Goal: Task Accomplishment & Management: Manage account settings

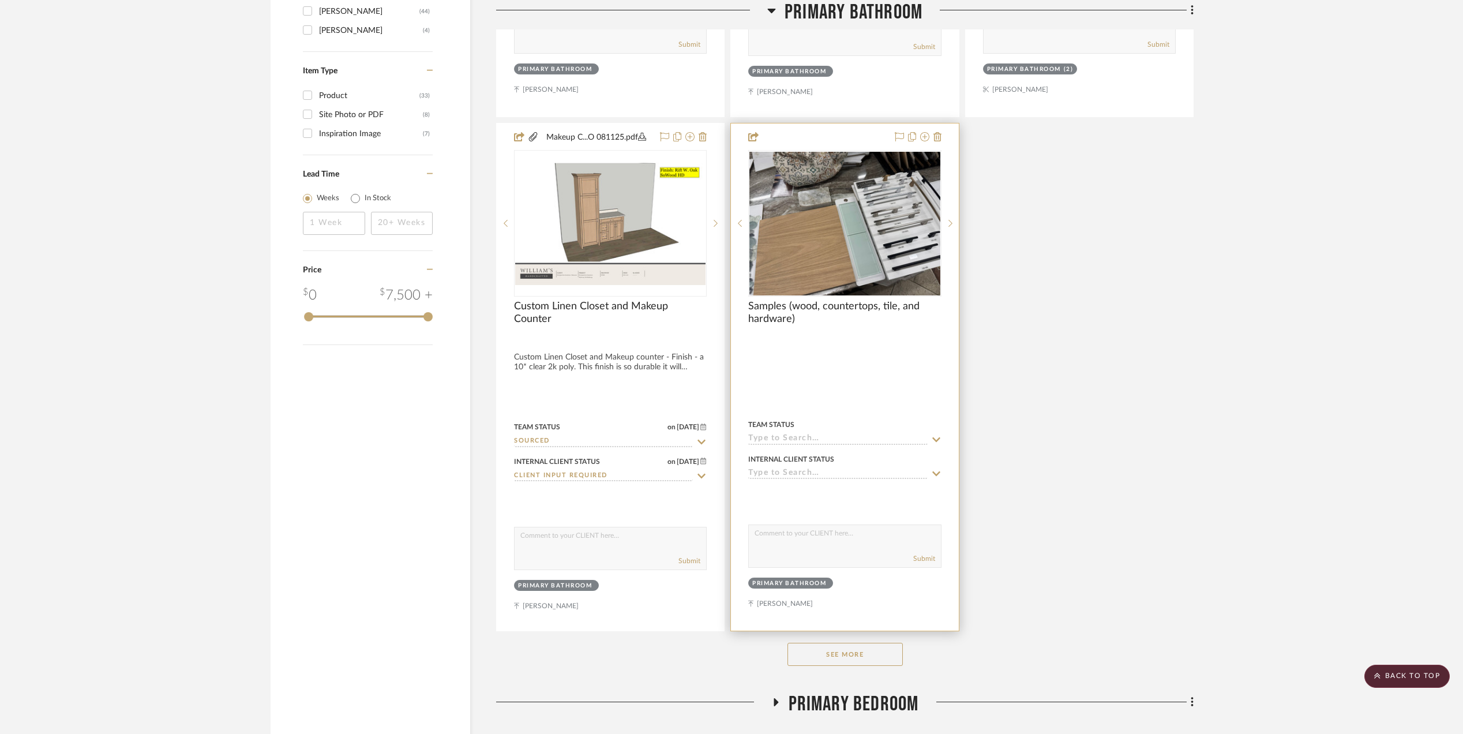
scroll to position [2070, 0]
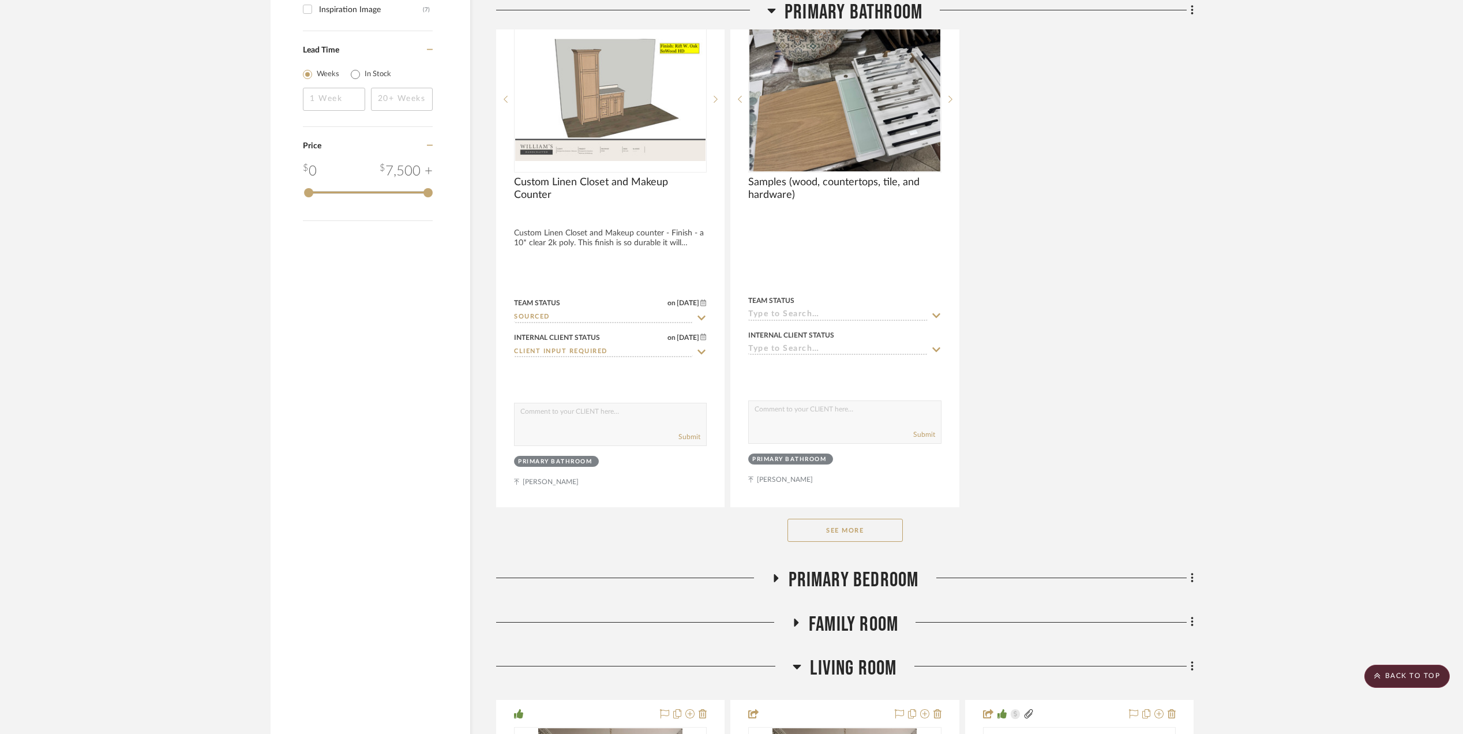
click at [827, 527] on button "See More" at bounding box center [844, 530] width 115 height 23
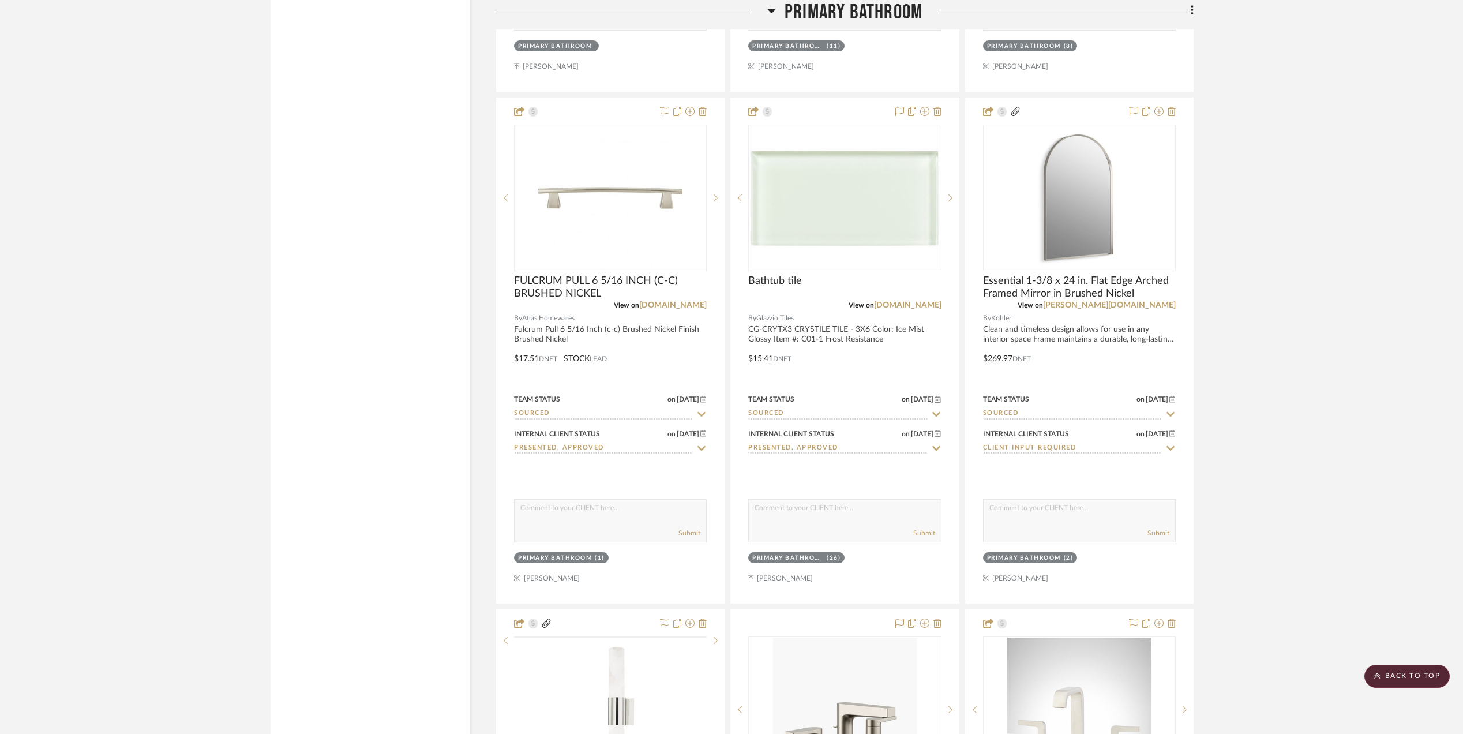
scroll to position [2141, 0]
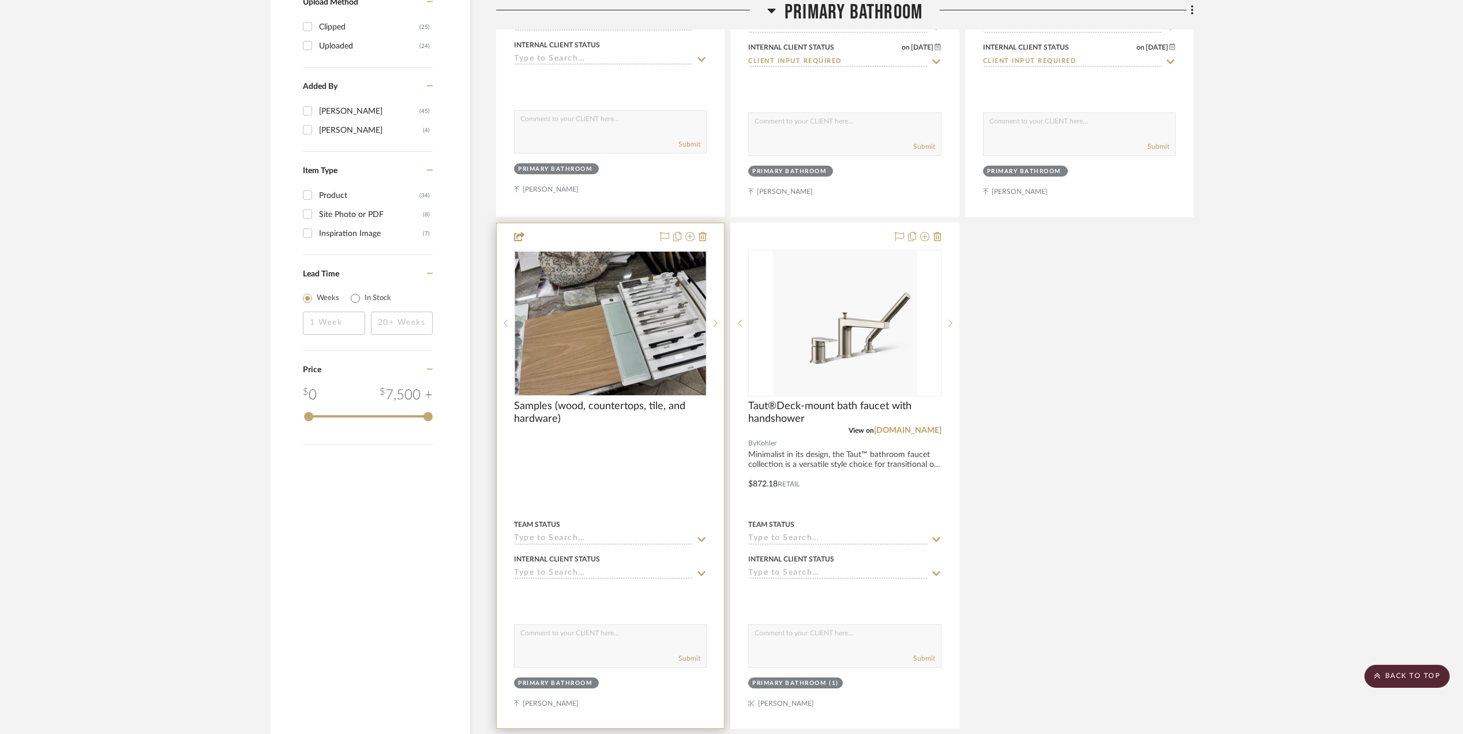
scroll to position [2077, 0]
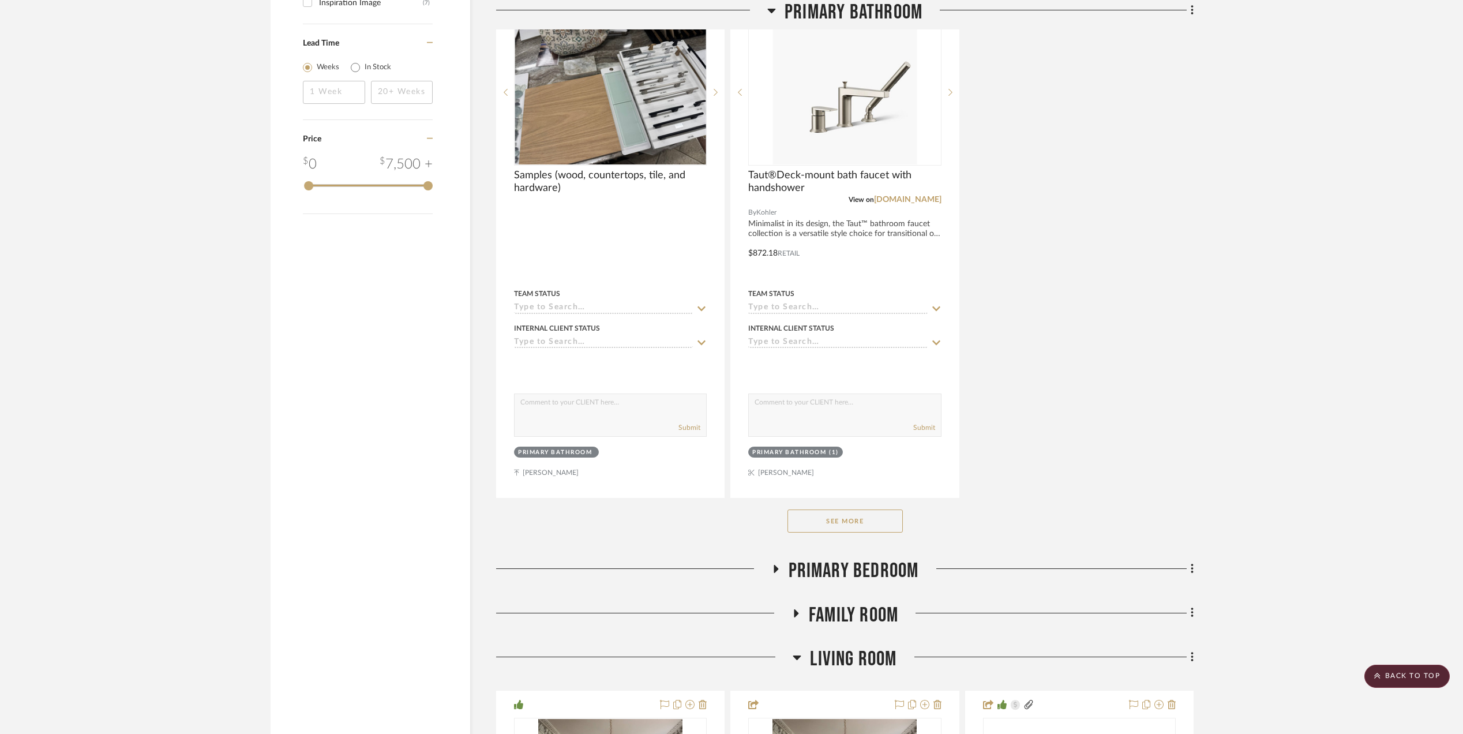
click at [851, 509] on button "See More" at bounding box center [844, 520] width 115 height 23
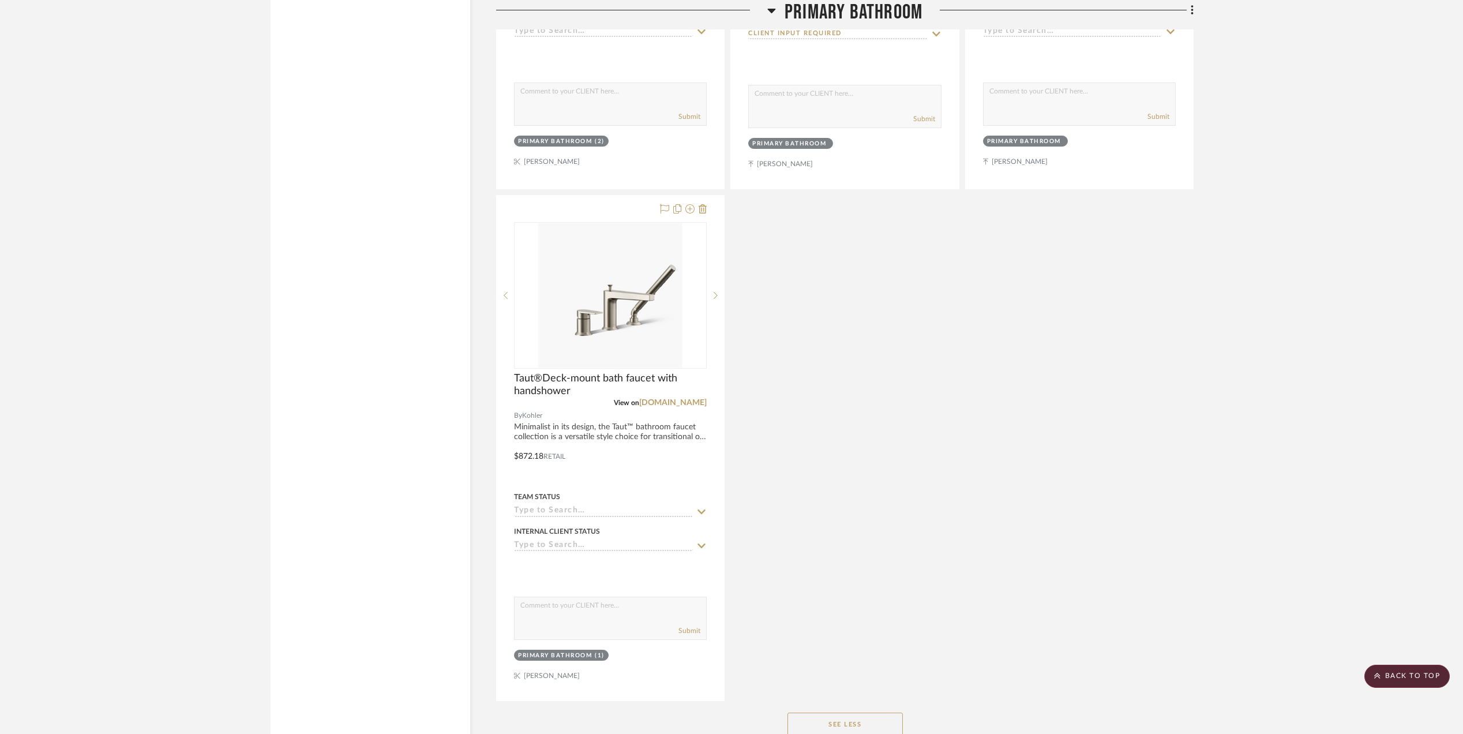
scroll to position [3999, 0]
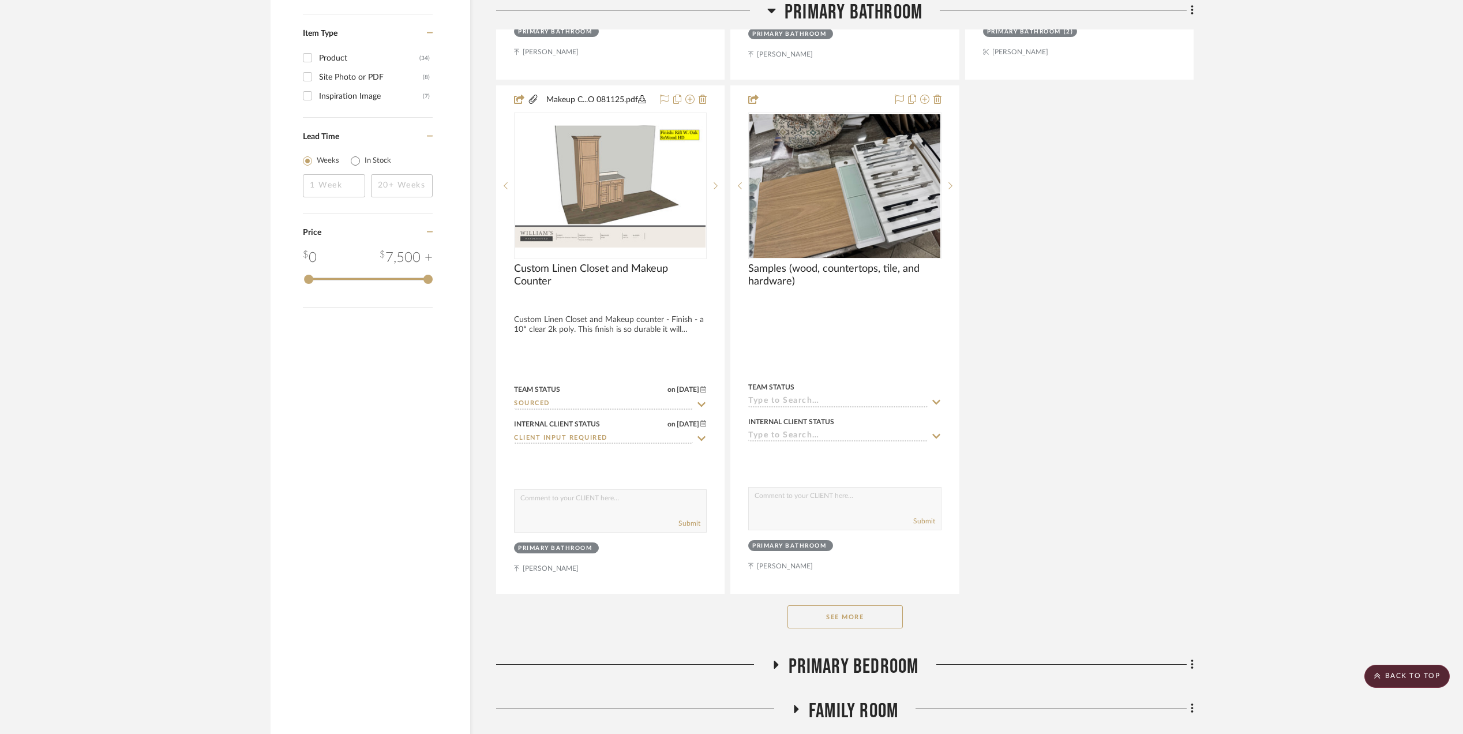
scroll to position [1999, 0]
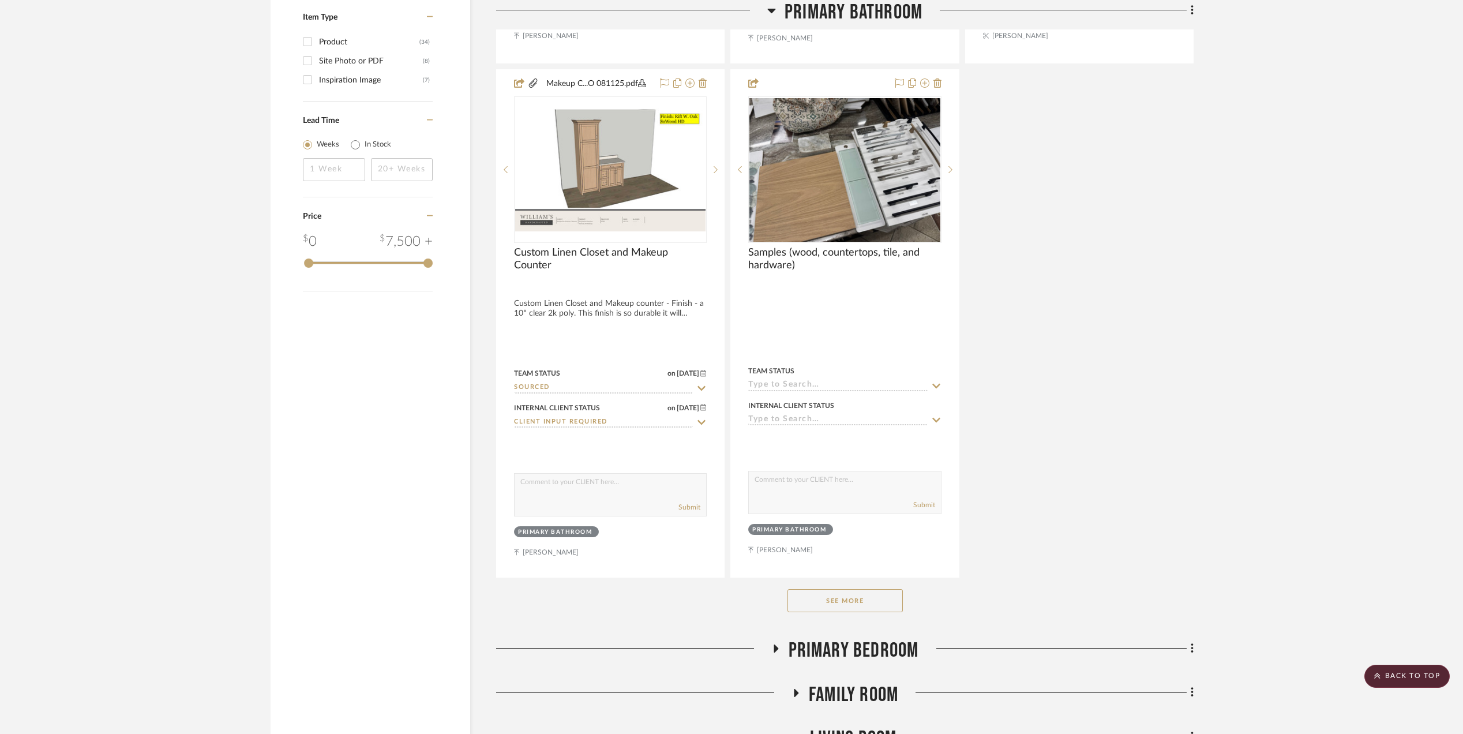
drag, startPoint x: 833, startPoint y: 613, endPoint x: 835, endPoint y: 605, distance: 7.8
click at [833, 610] on div "See More" at bounding box center [844, 600] width 697 height 46
click at [836, 605] on button "See More" at bounding box center [844, 600] width 115 height 23
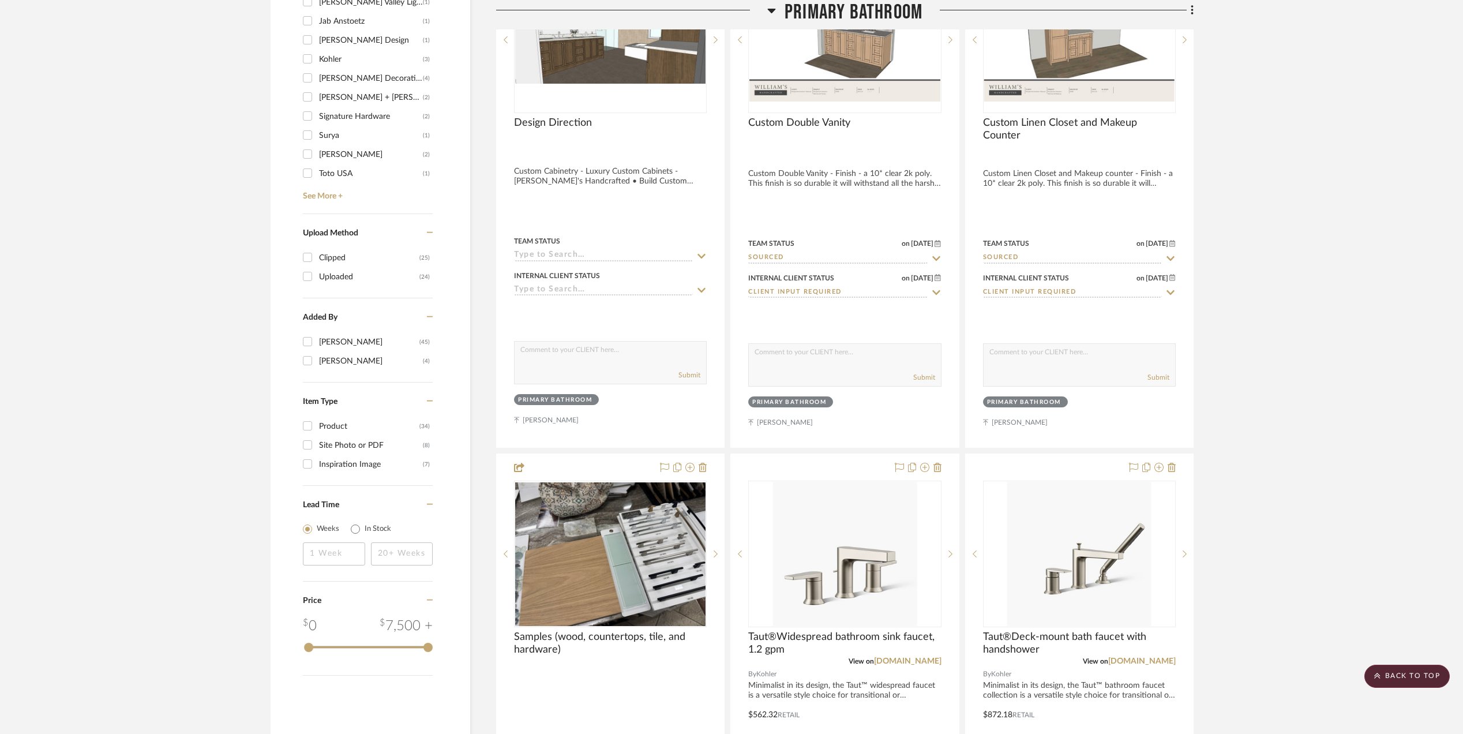
scroll to position [1692, 0]
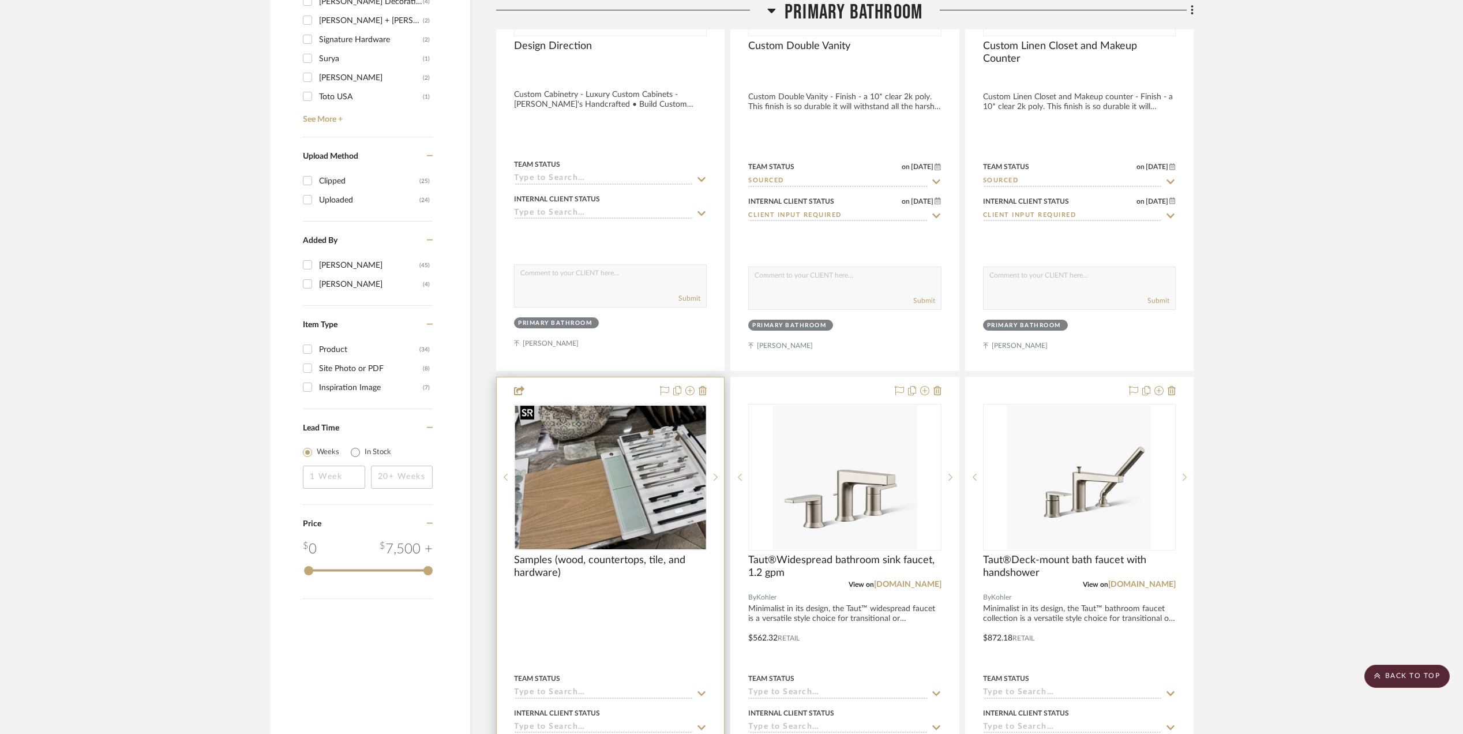
click at [660, 476] on img "0" at bounding box center [610, 477] width 190 height 143
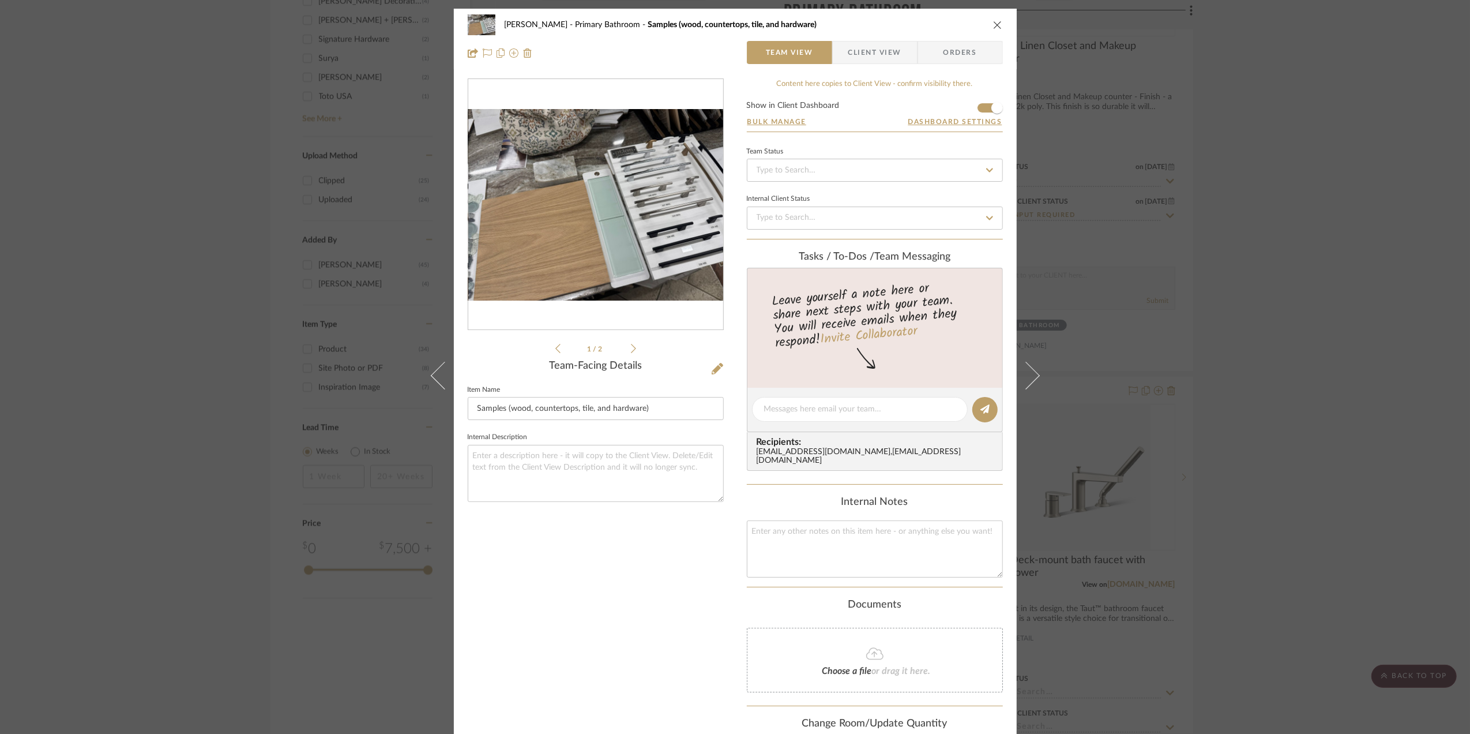
click at [571, 234] on img "0" at bounding box center [595, 205] width 255 height 192
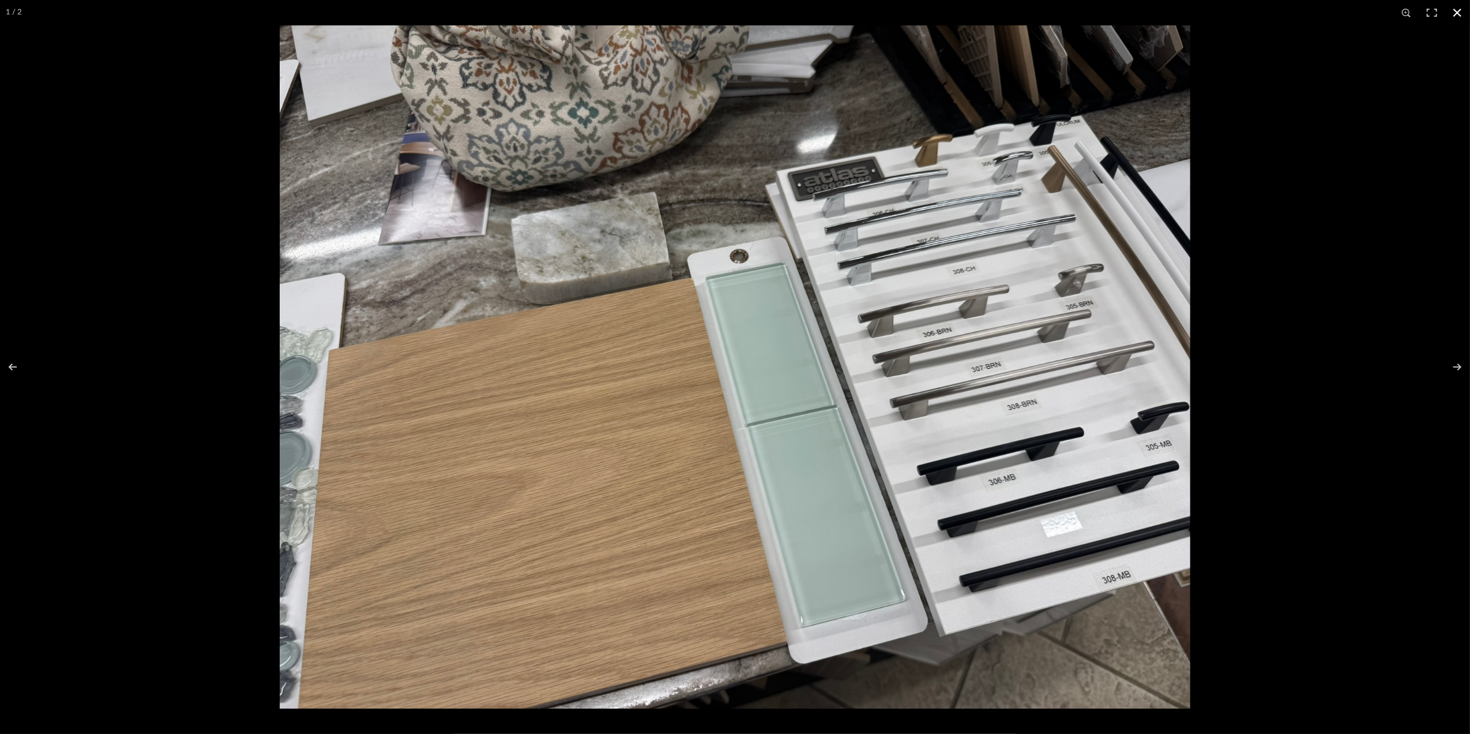
click at [1458, 15] on button at bounding box center [1457, 12] width 25 height 25
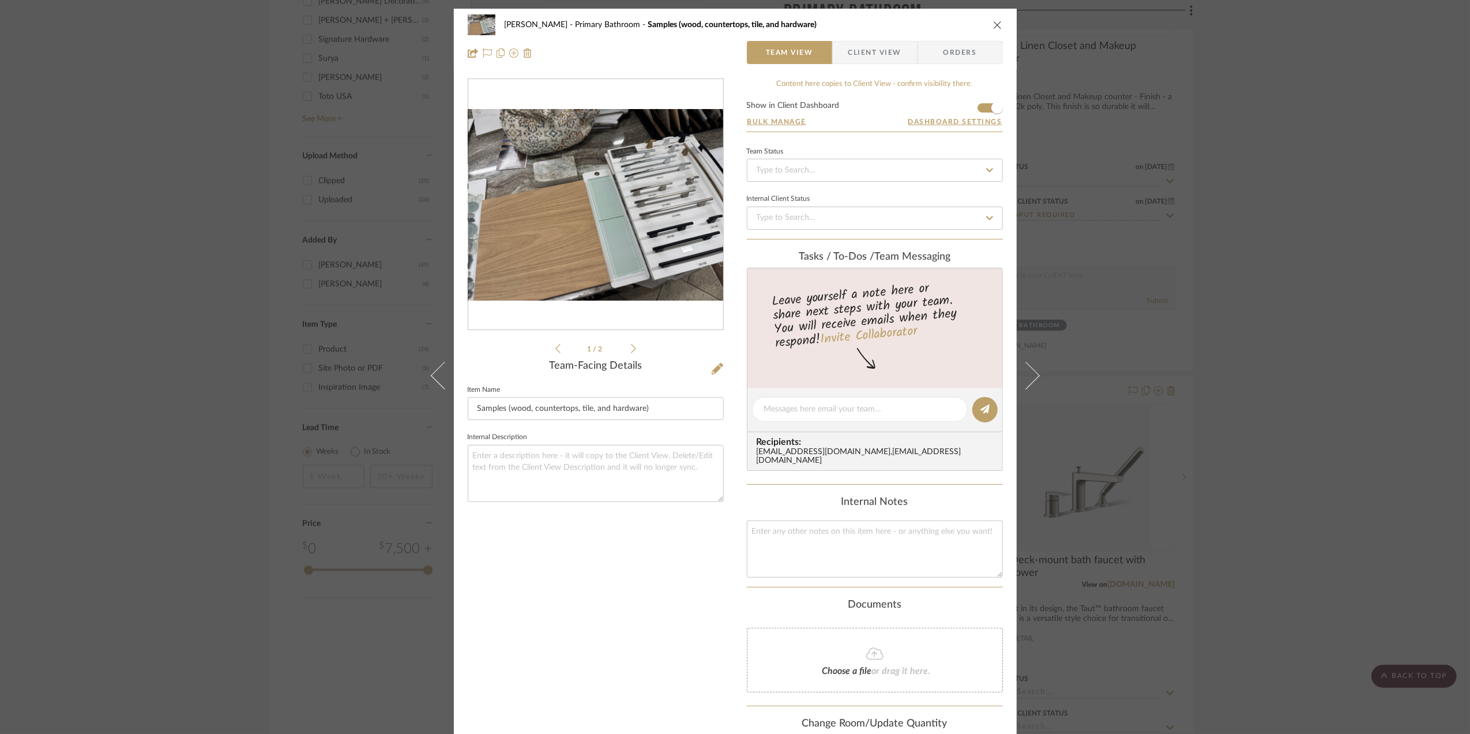
click at [1381, 254] on div "Sara Monroe Primary Bathroom Samples (wood, countertops, tile, and hardware) Te…" at bounding box center [735, 367] width 1470 height 734
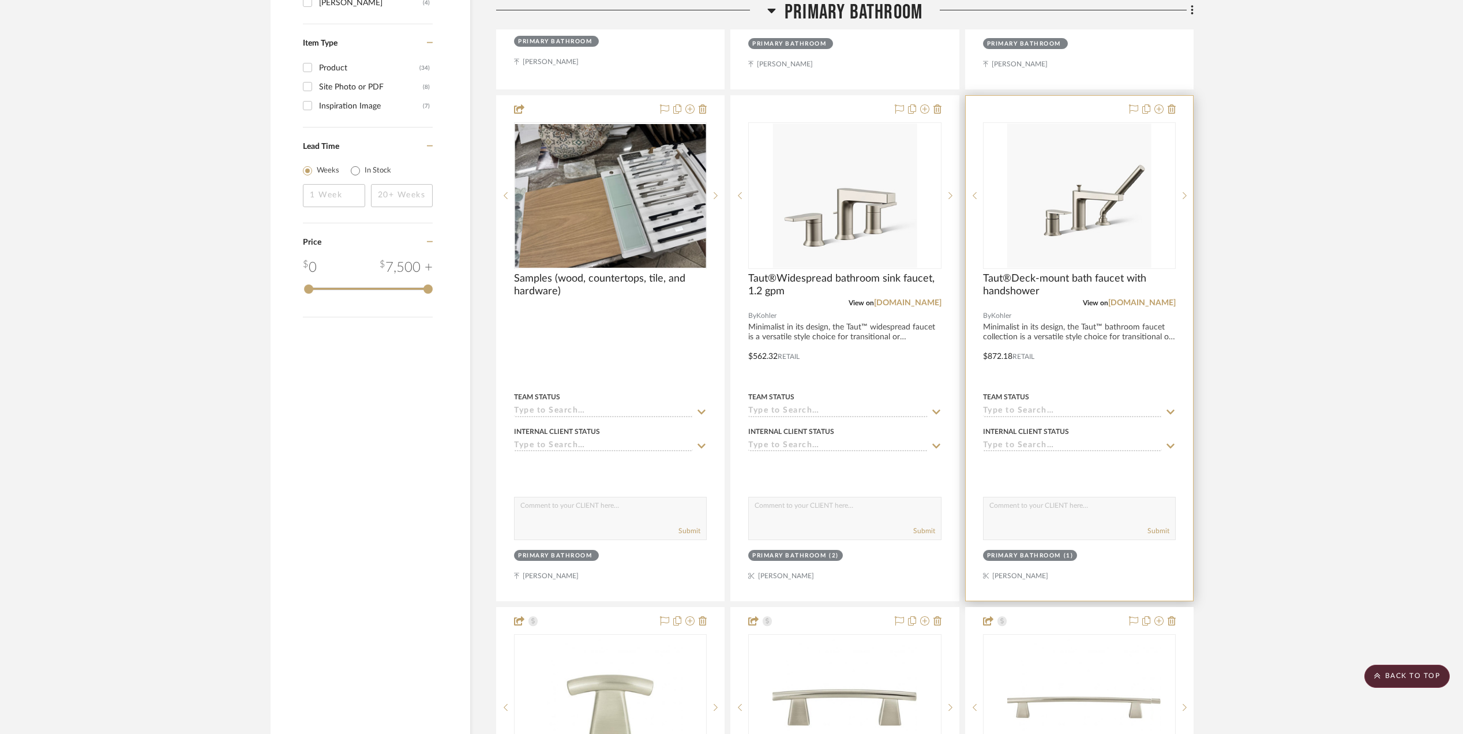
scroll to position [1846, 0]
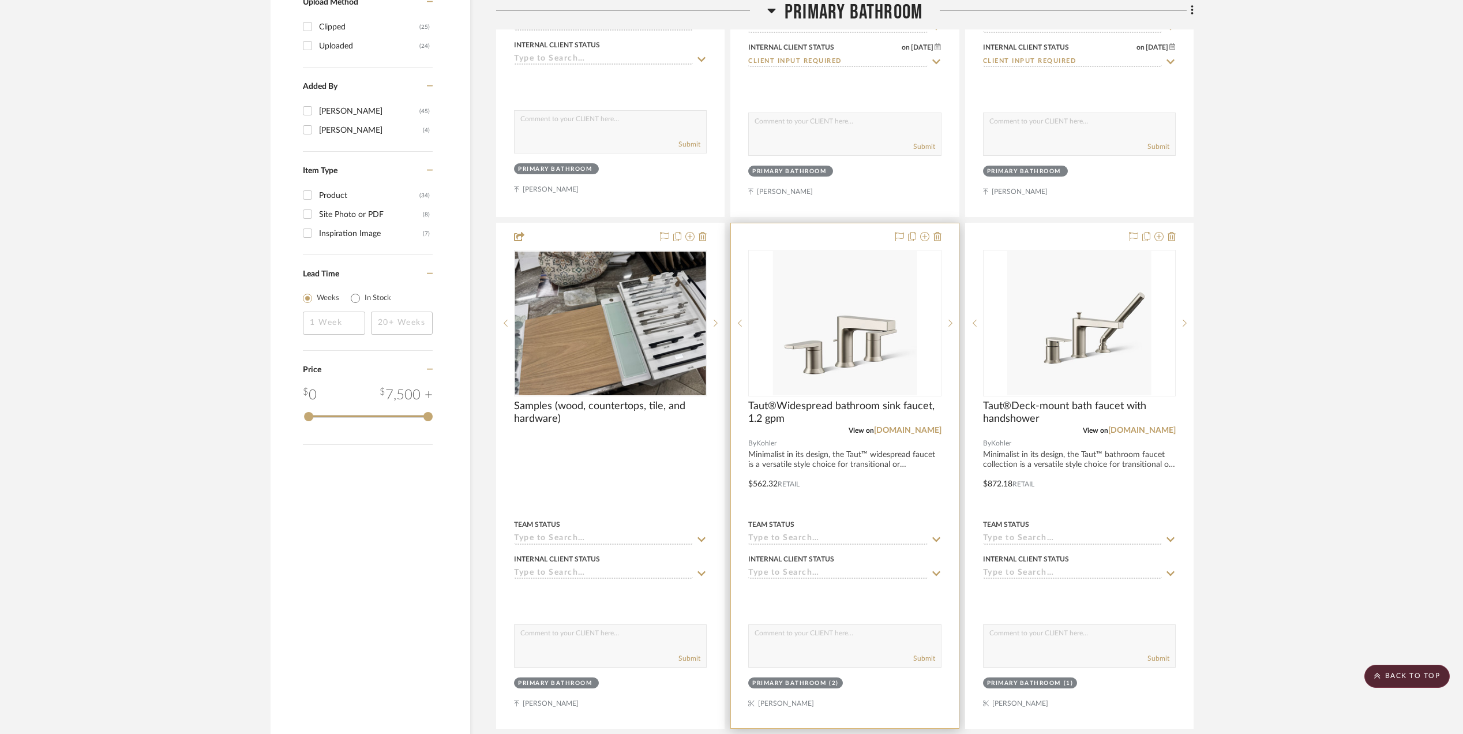
click at [861, 329] on img "0" at bounding box center [844, 323] width 144 height 144
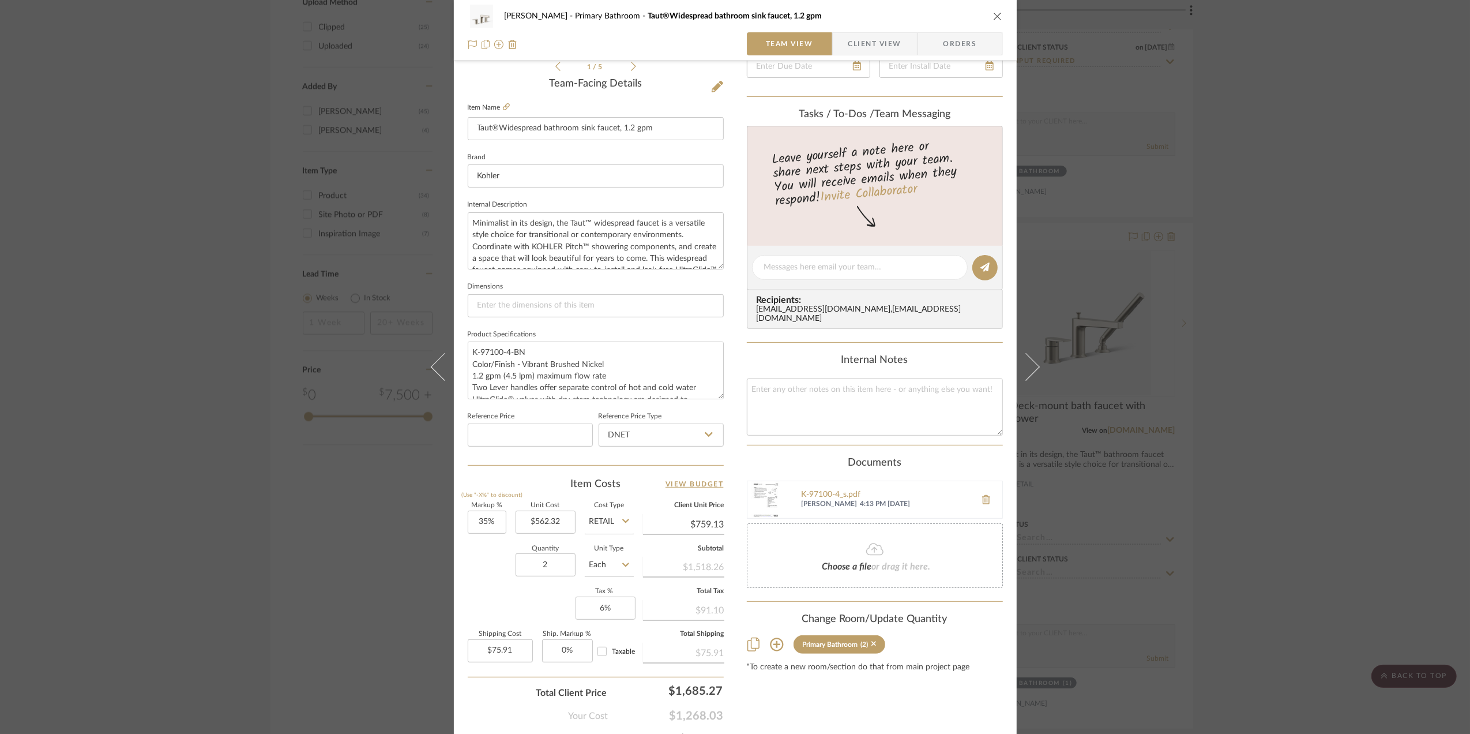
scroll to position [307, 0]
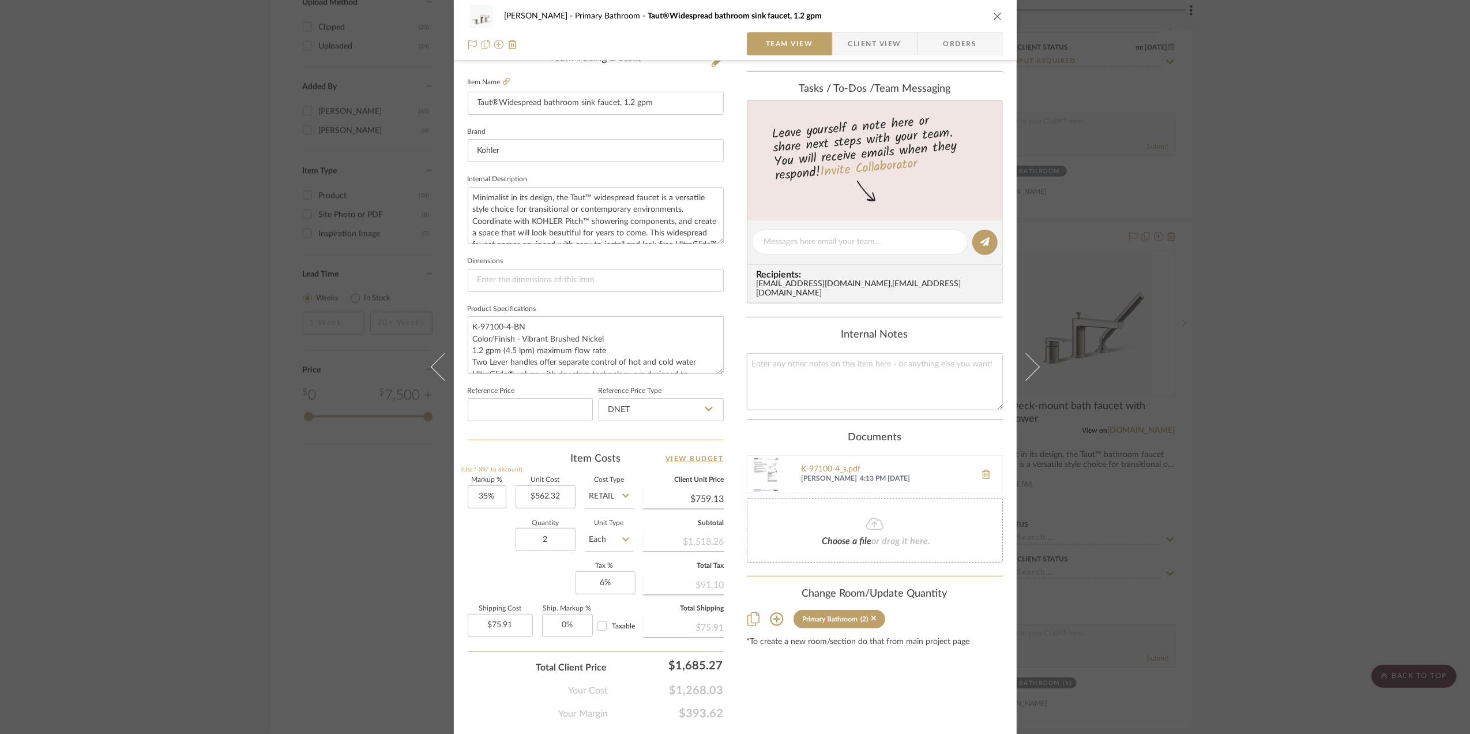
click at [1305, 480] on div "Sara Monroe Primary Bathroom Taut®Widespread bathroom sink faucet, 1.2 gpm Team…" at bounding box center [735, 367] width 1470 height 734
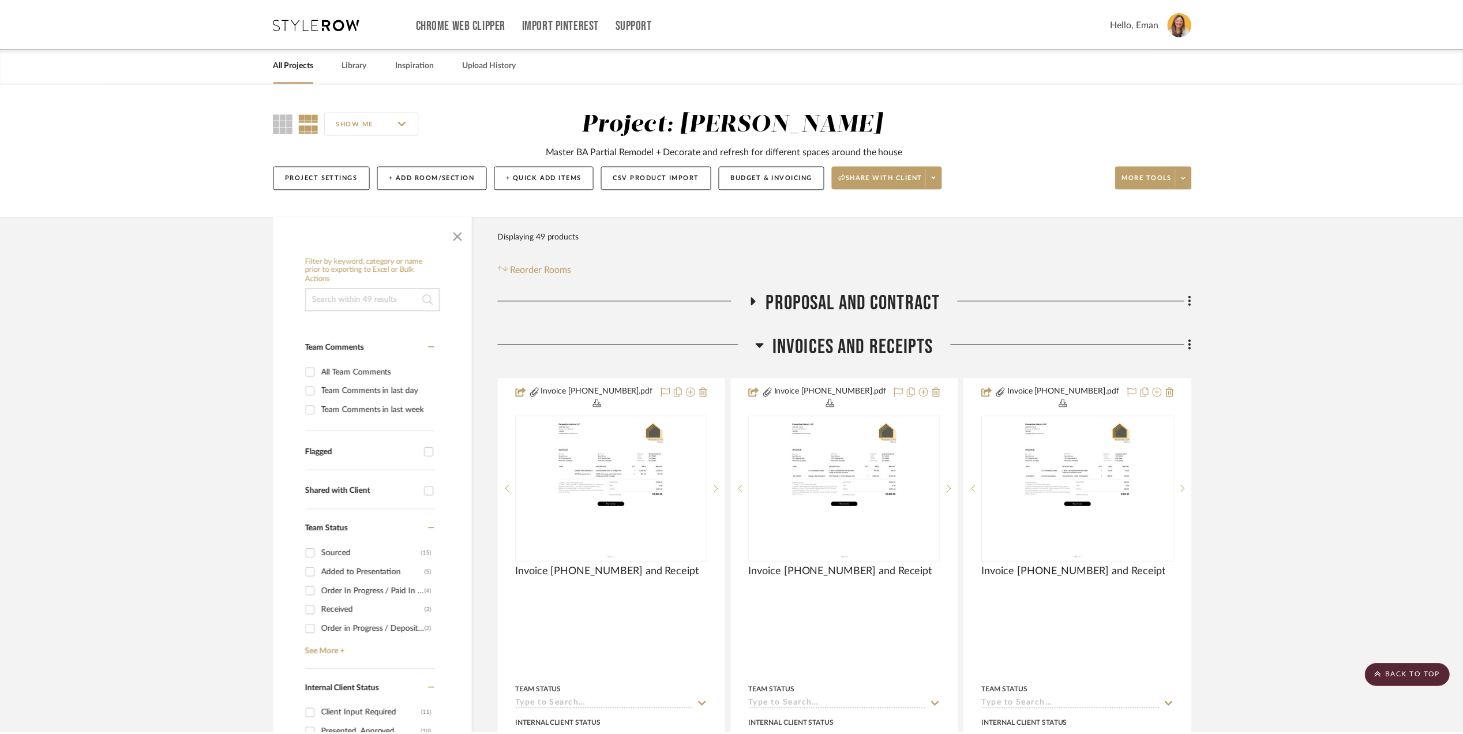
scroll to position [1846, 0]
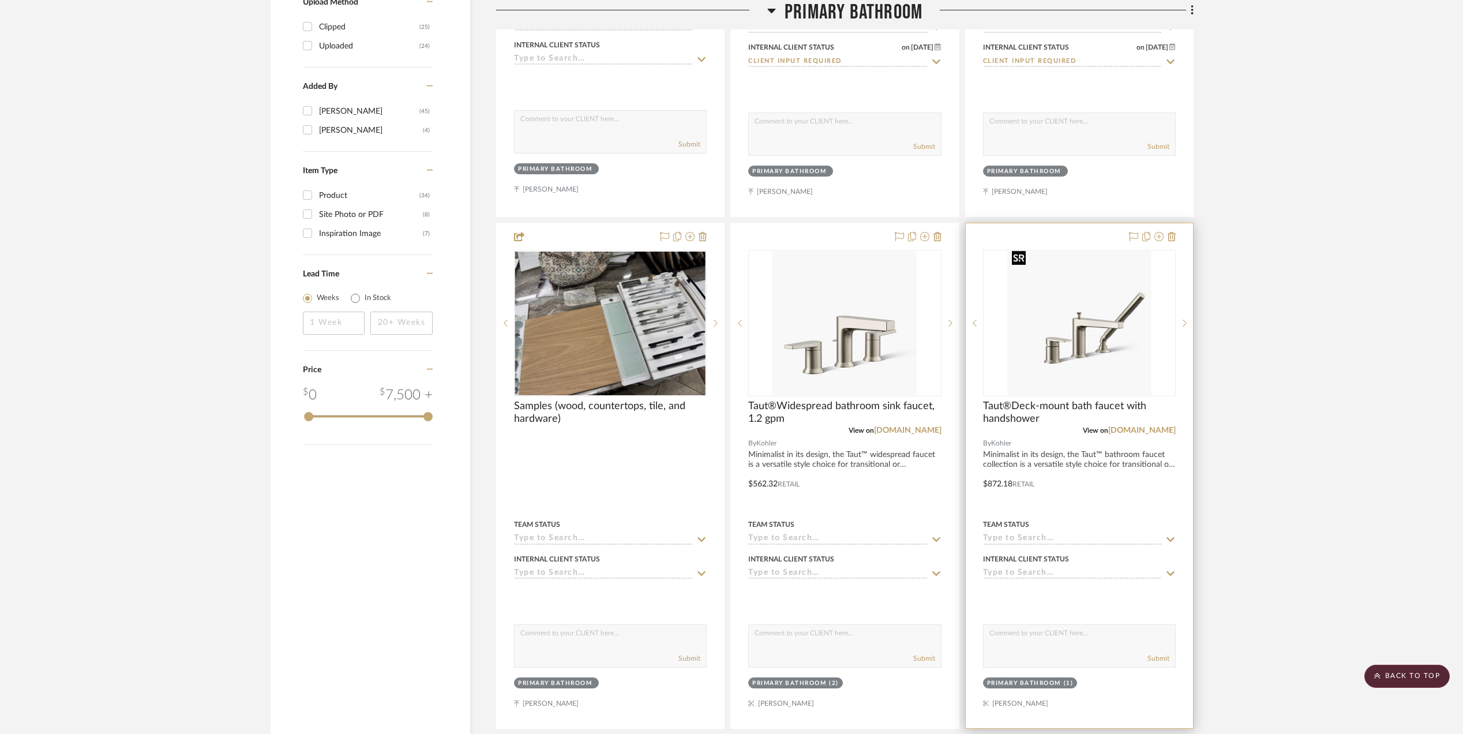
click at [1095, 324] on img "0" at bounding box center [1079, 323] width 144 height 144
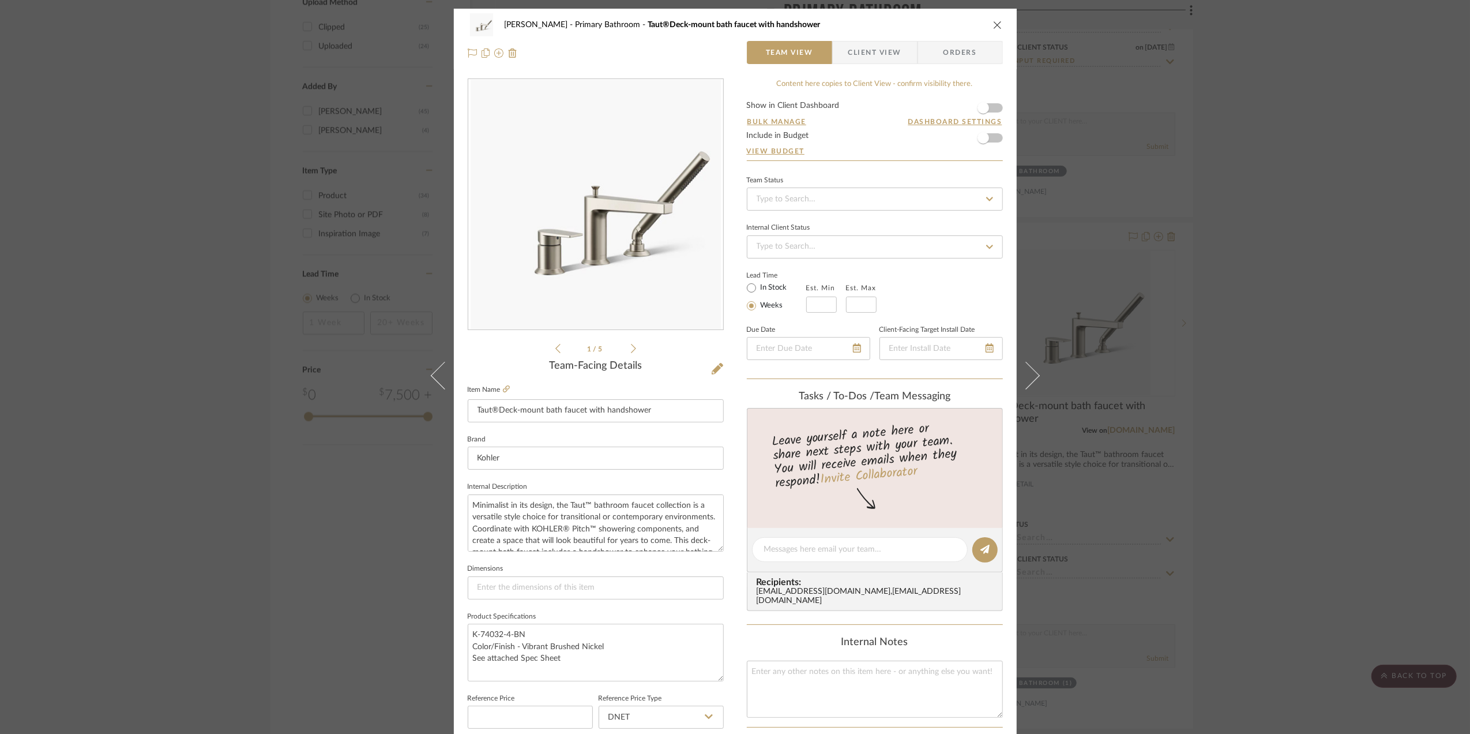
click at [1247, 527] on div "[PERSON_NAME][GEOGRAPHIC_DATA] Bathroom Taut®Deck-mount bath faucet with handsh…" at bounding box center [735, 367] width 1470 height 734
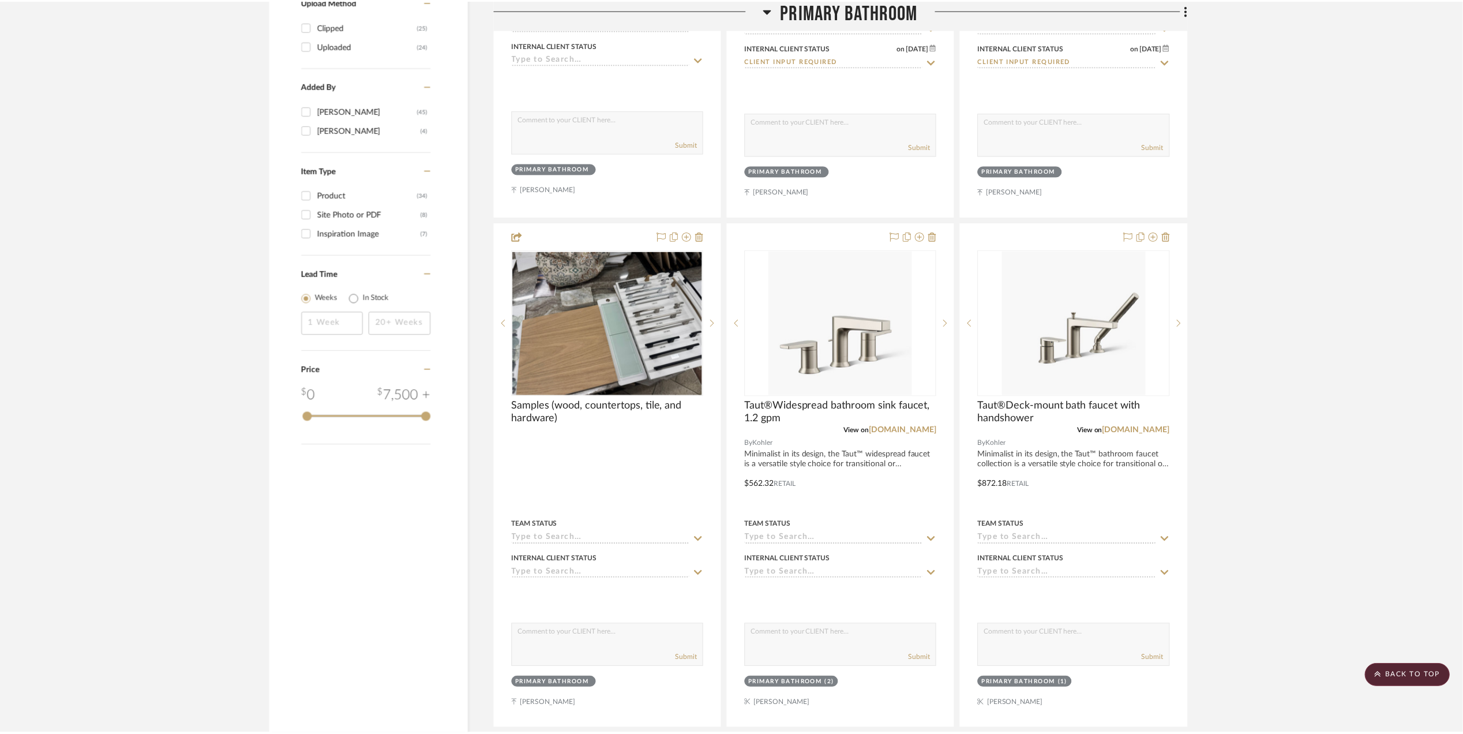
scroll to position [1846, 0]
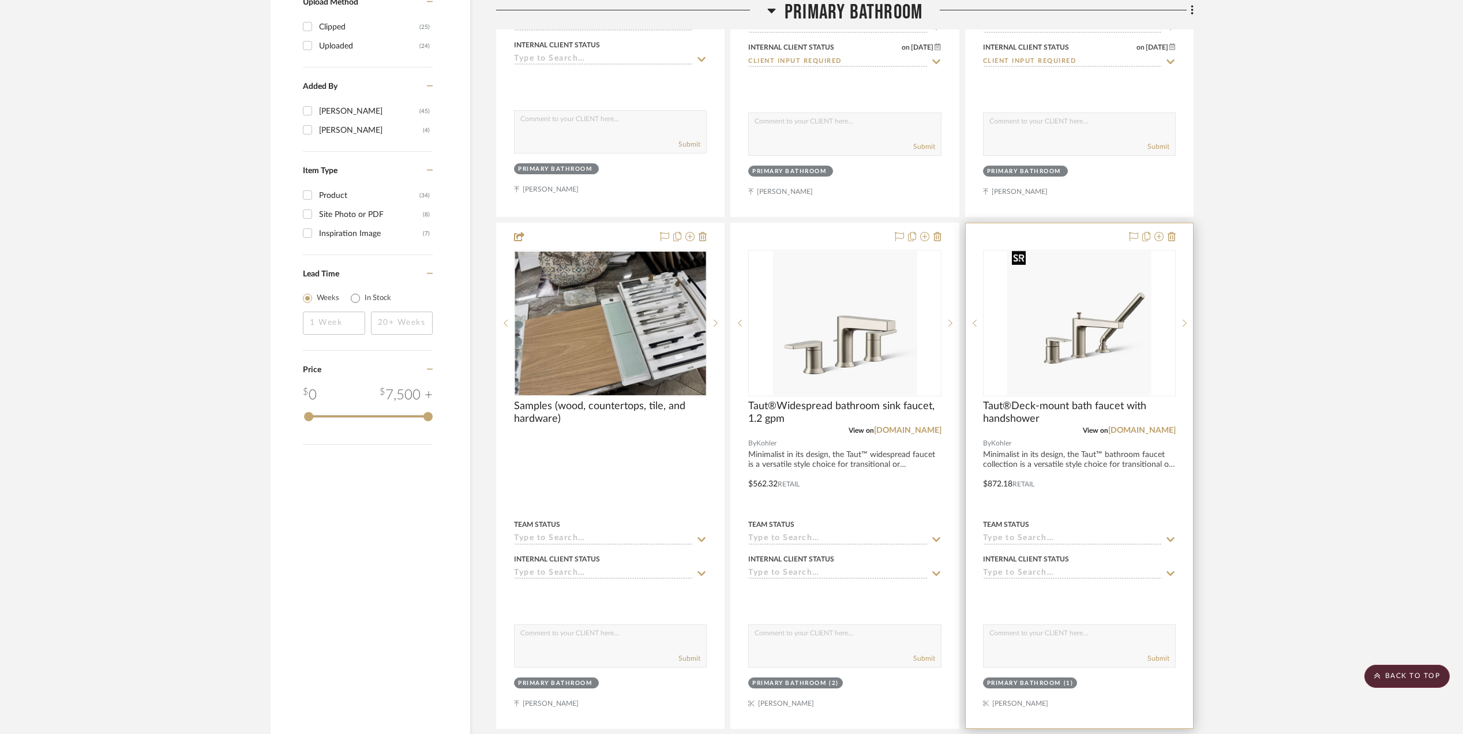
click at [1088, 331] on img "0" at bounding box center [1079, 323] width 144 height 144
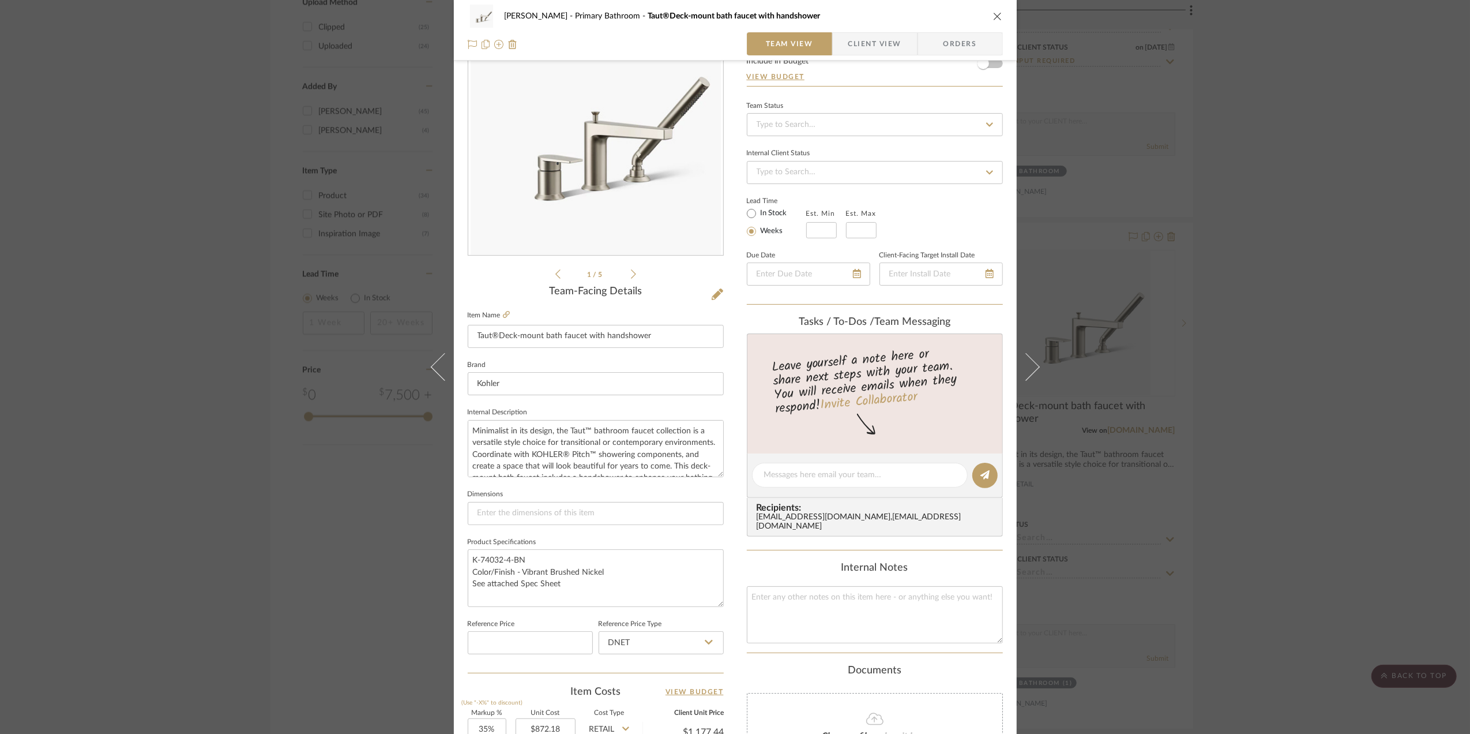
scroll to position [153, 0]
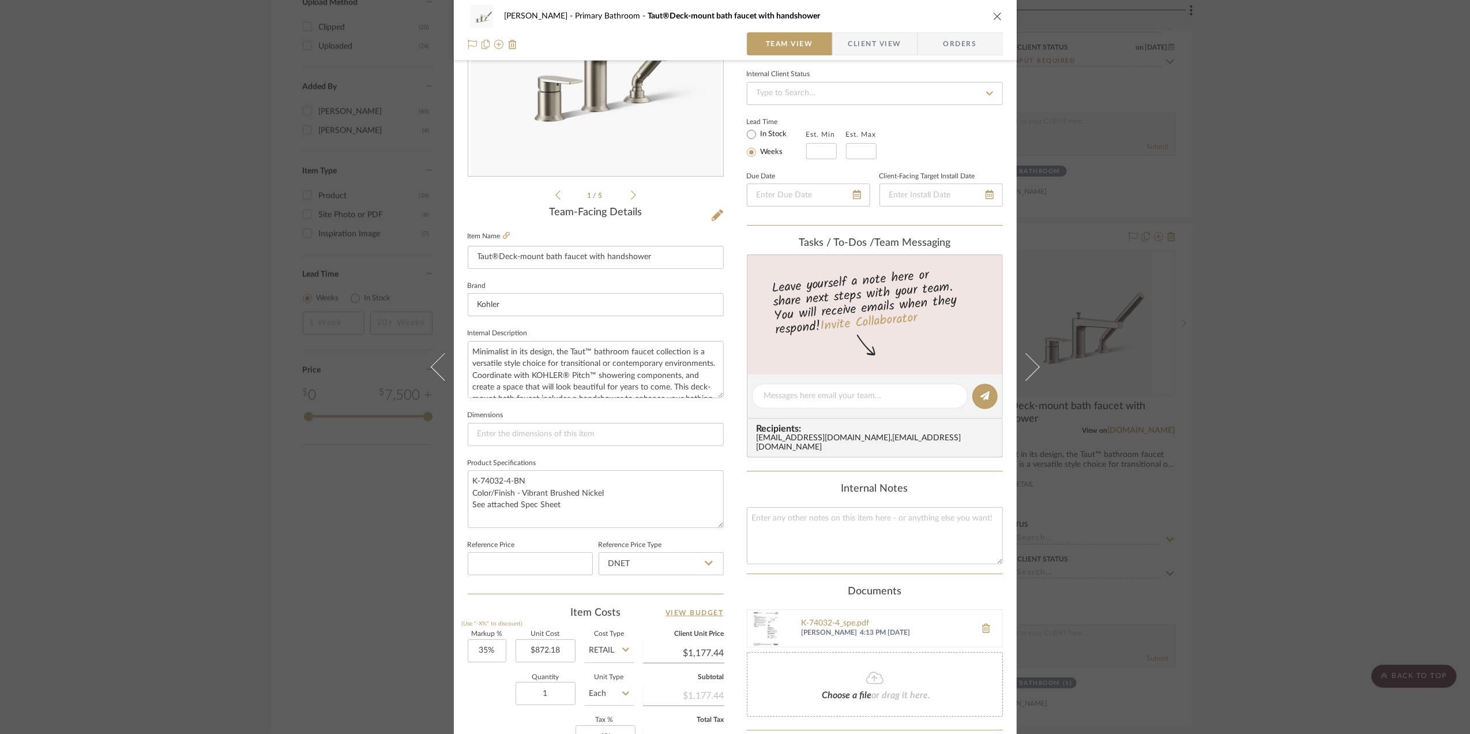
click at [769, 611] on img at bounding box center [766, 628] width 37 height 37
click at [1284, 438] on div "[PERSON_NAME][GEOGRAPHIC_DATA] Bathroom Taut®Deck-mount bath faucet with handsh…" at bounding box center [735, 367] width 1470 height 734
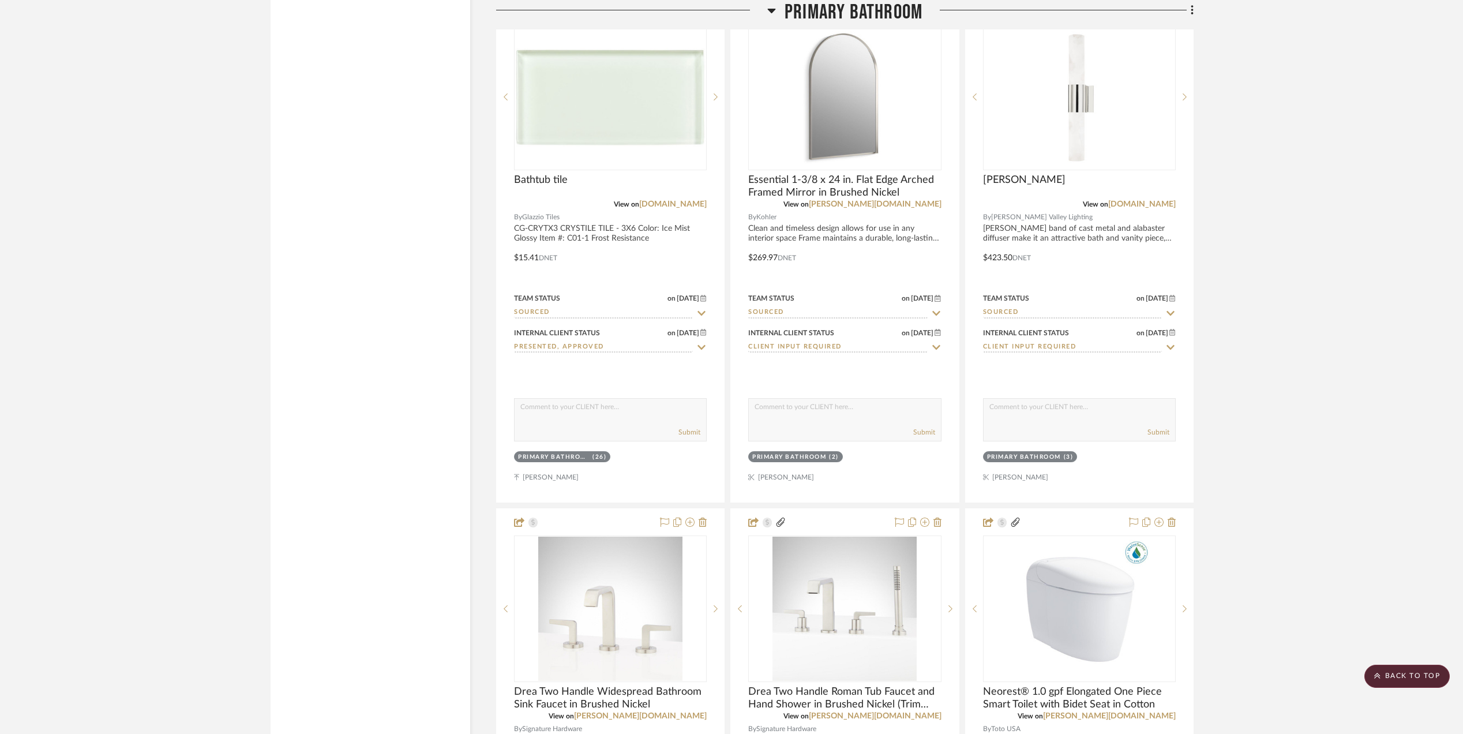
scroll to position [3153, 0]
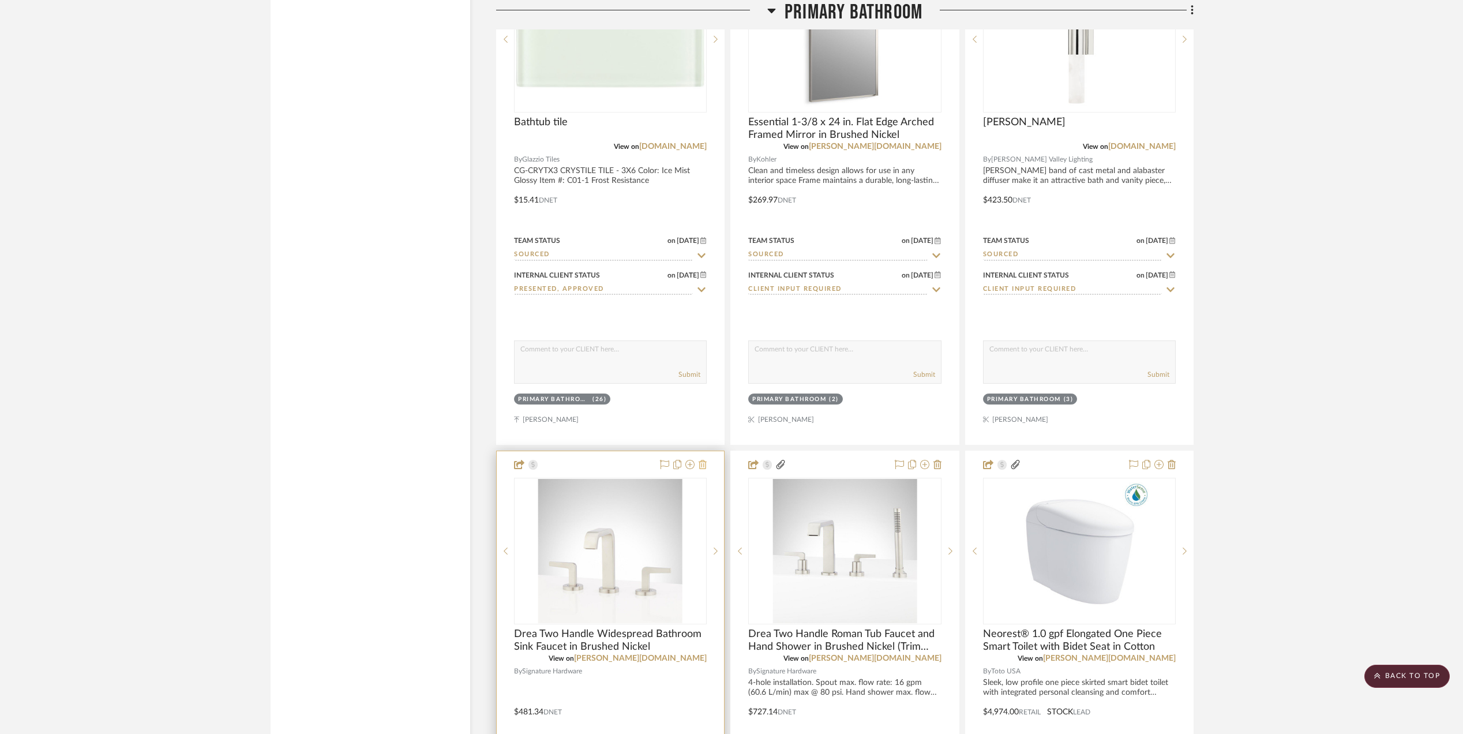
click at [705, 464] on icon at bounding box center [703, 464] width 8 height 9
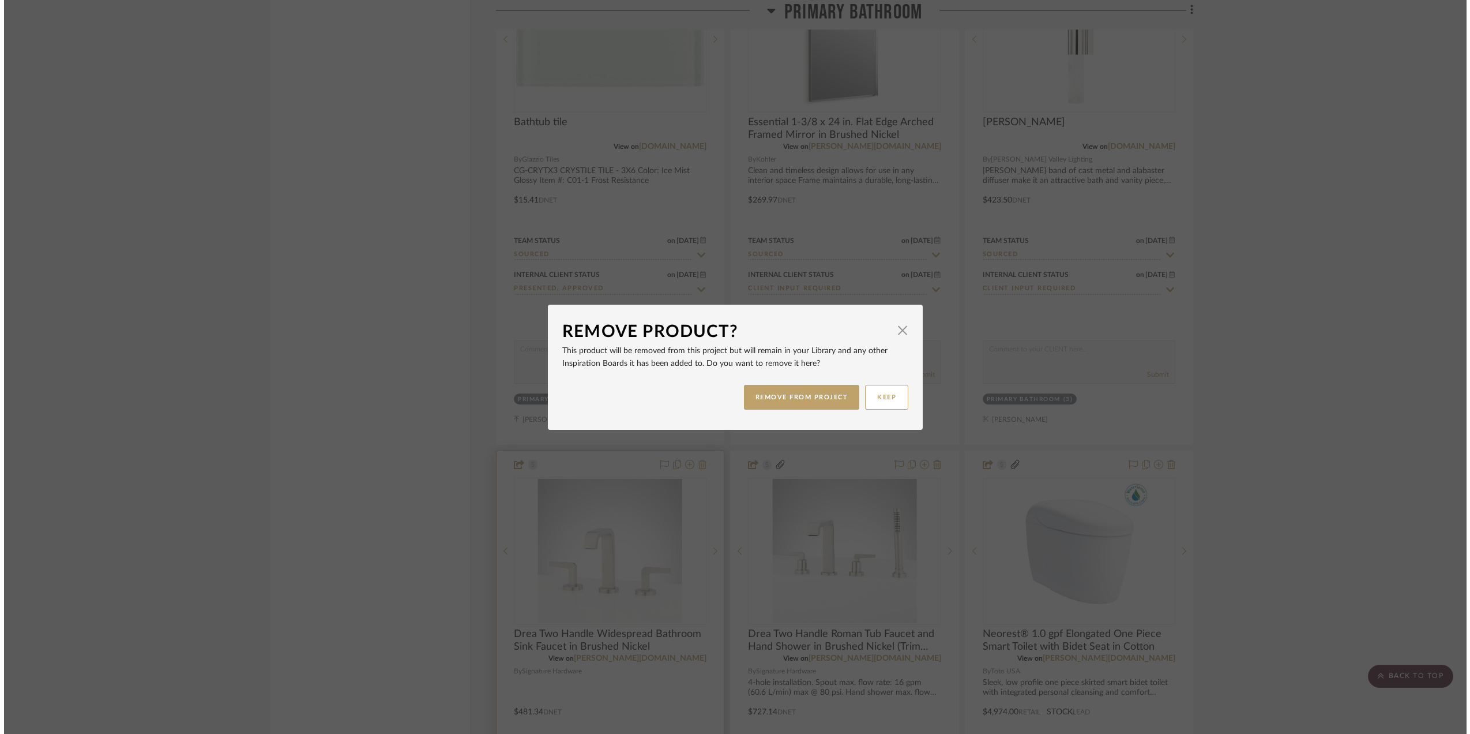
scroll to position [0, 0]
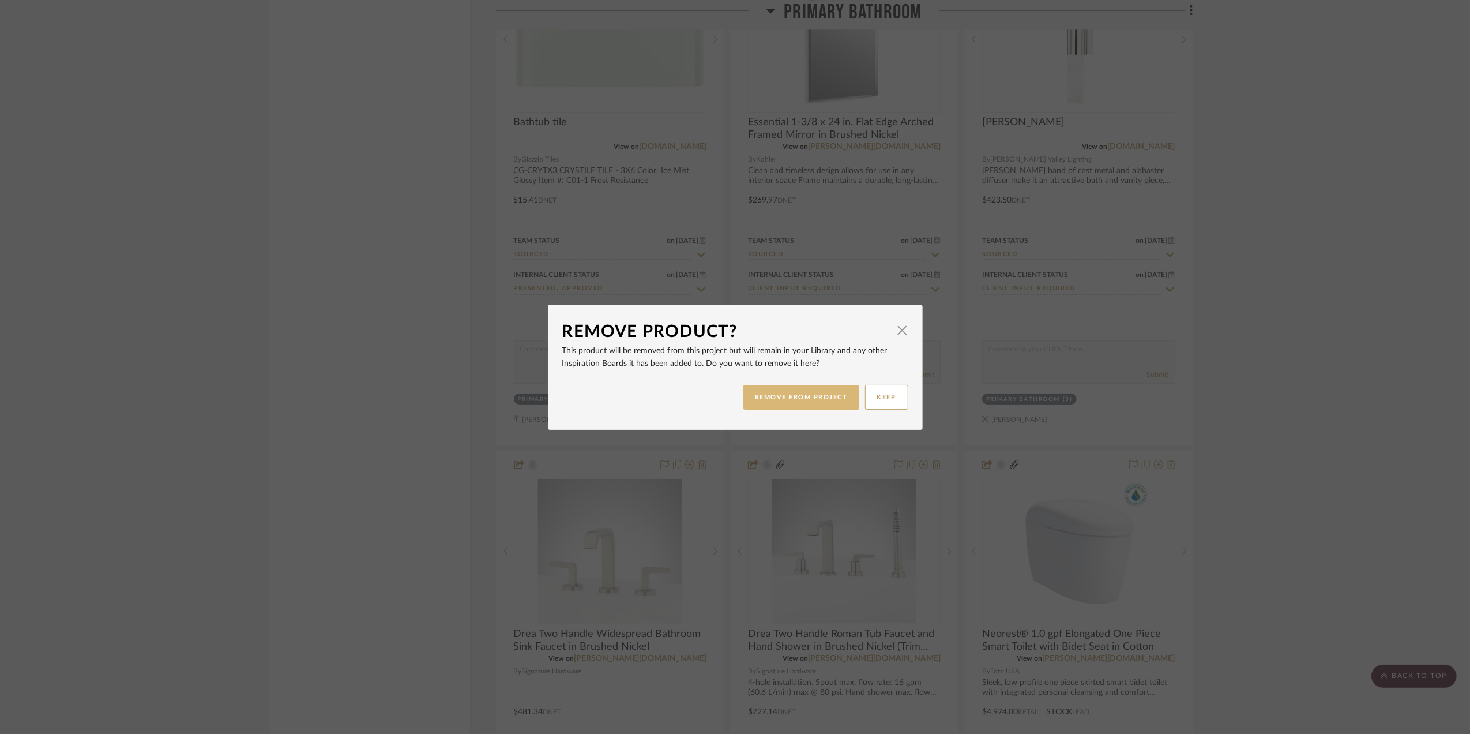
click at [795, 397] on button "REMOVE FROM PROJECT" at bounding box center [802, 397] width 116 height 25
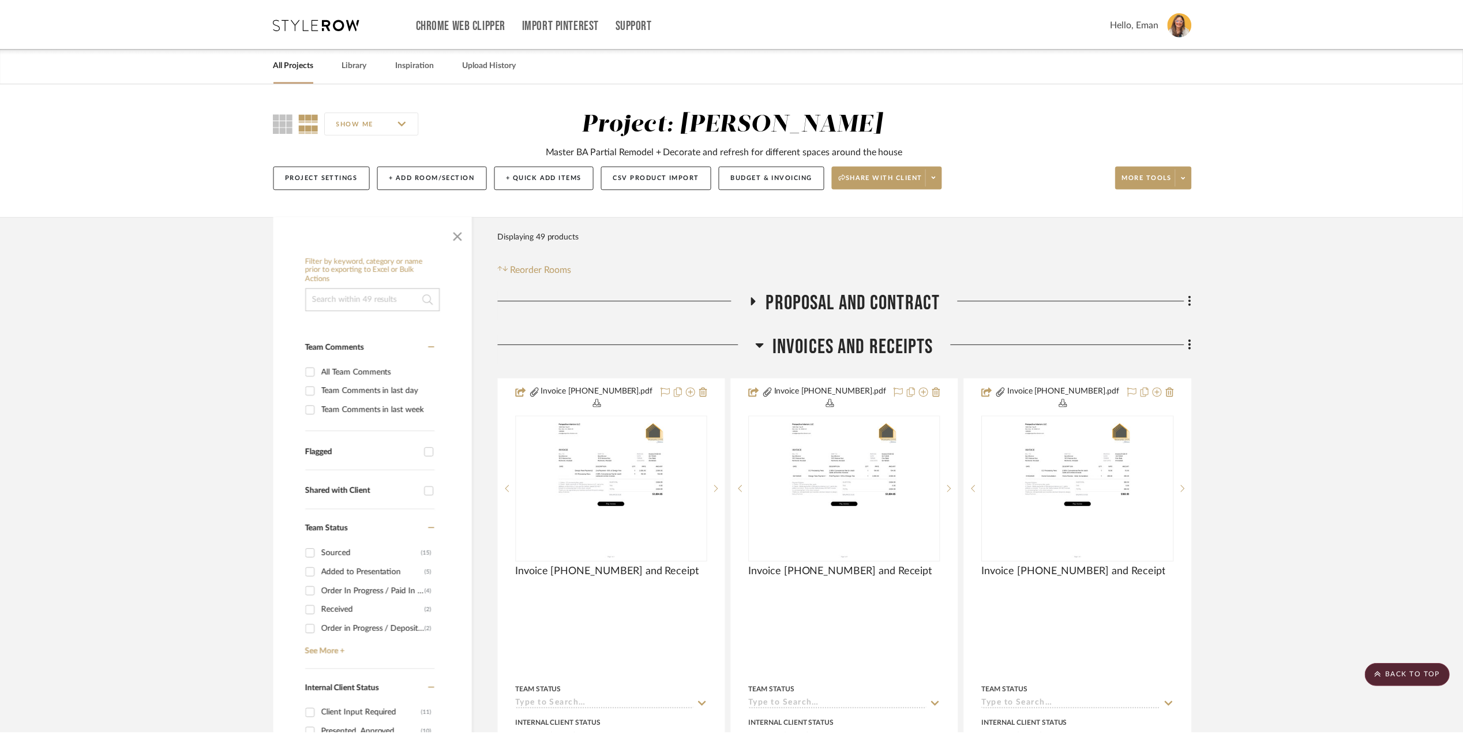
scroll to position [3153, 0]
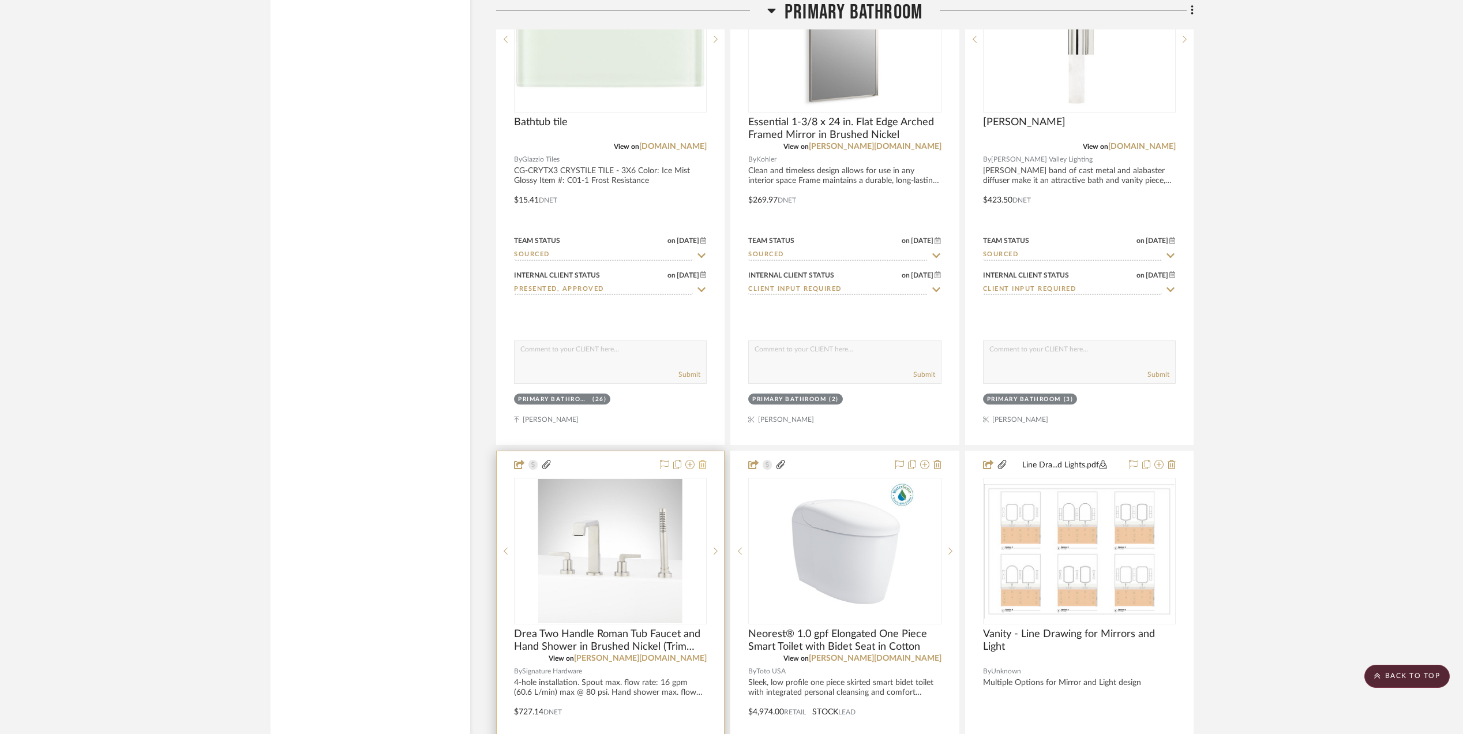
click at [706, 461] on icon at bounding box center [703, 464] width 8 height 9
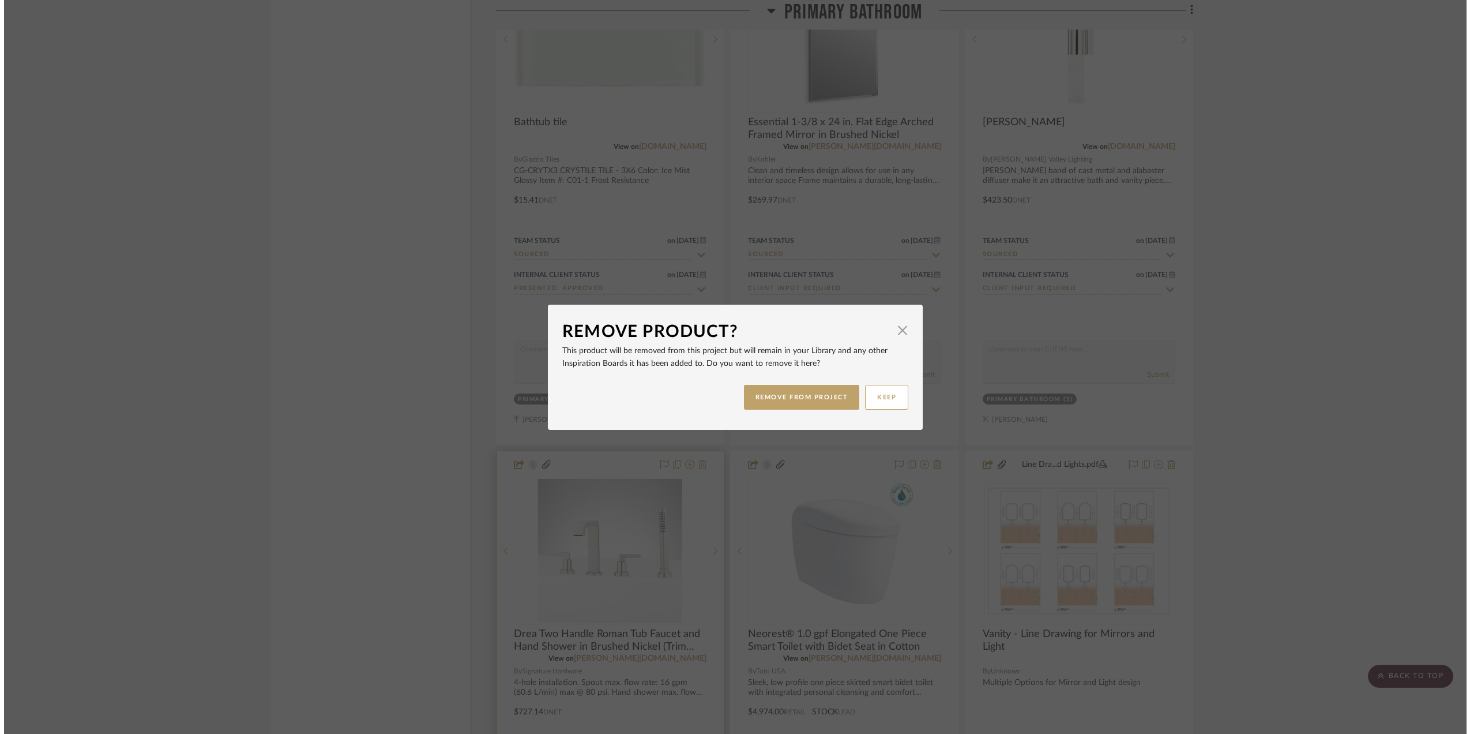
scroll to position [0, 0]
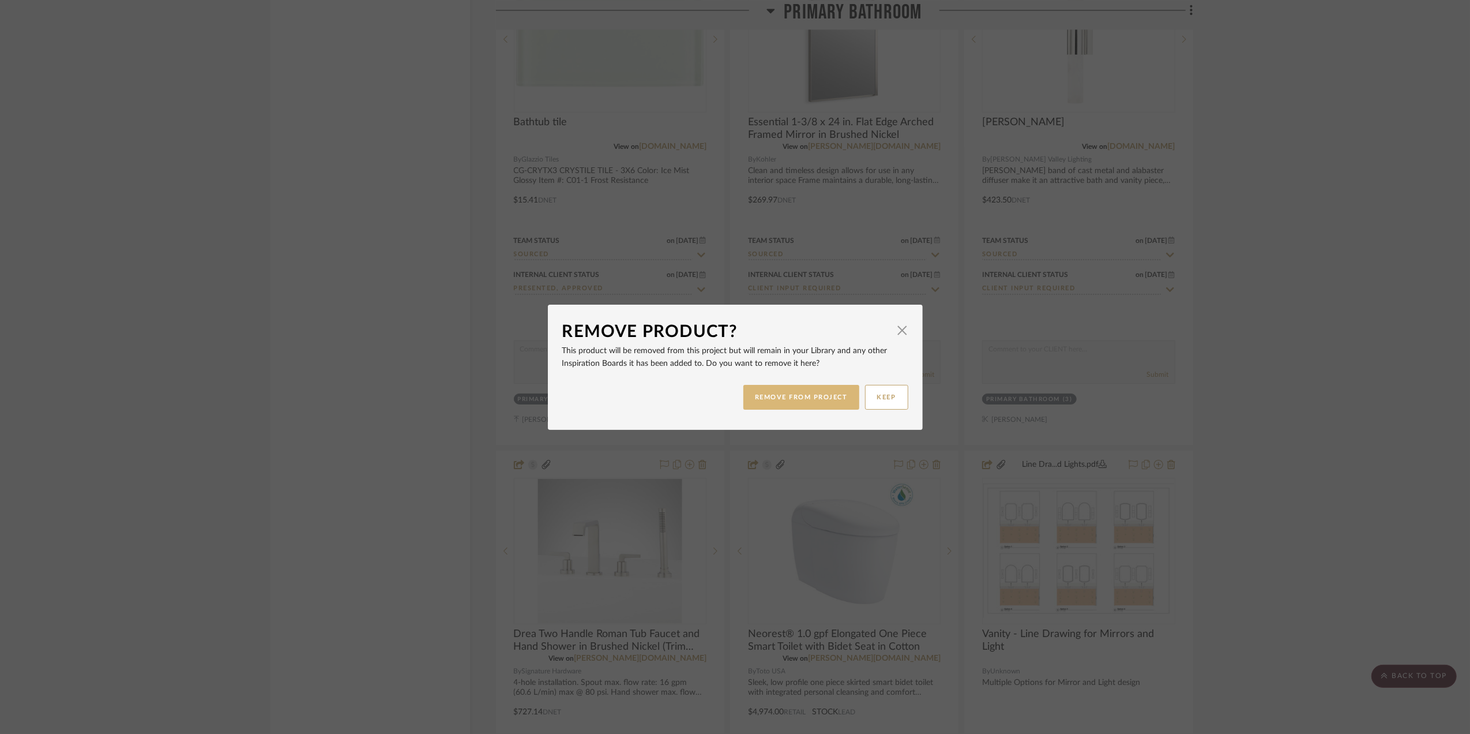
click at [793, 386] on button "REMOVE FROM PROJECT" at bounding box center [802, 397] width 116 height 25
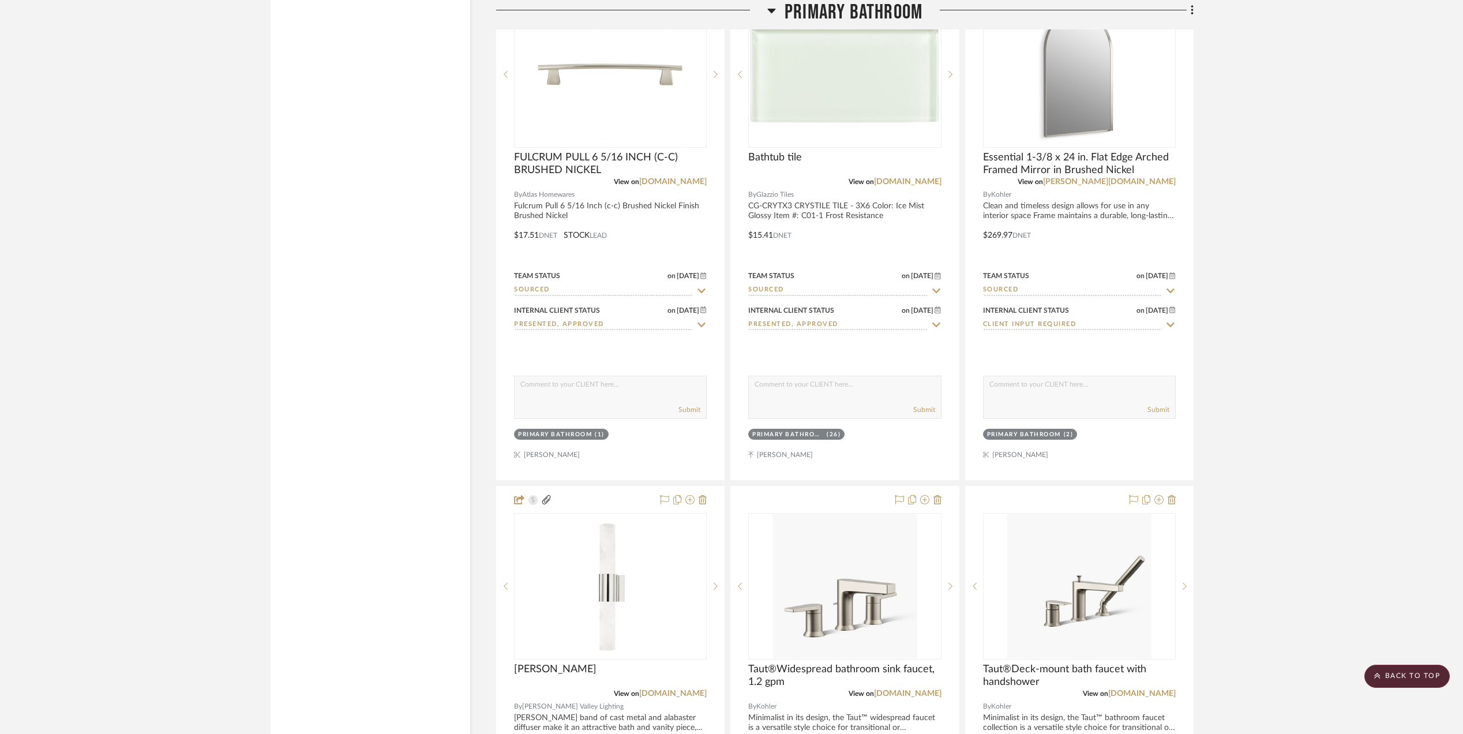
scroll to position [2520, 0]
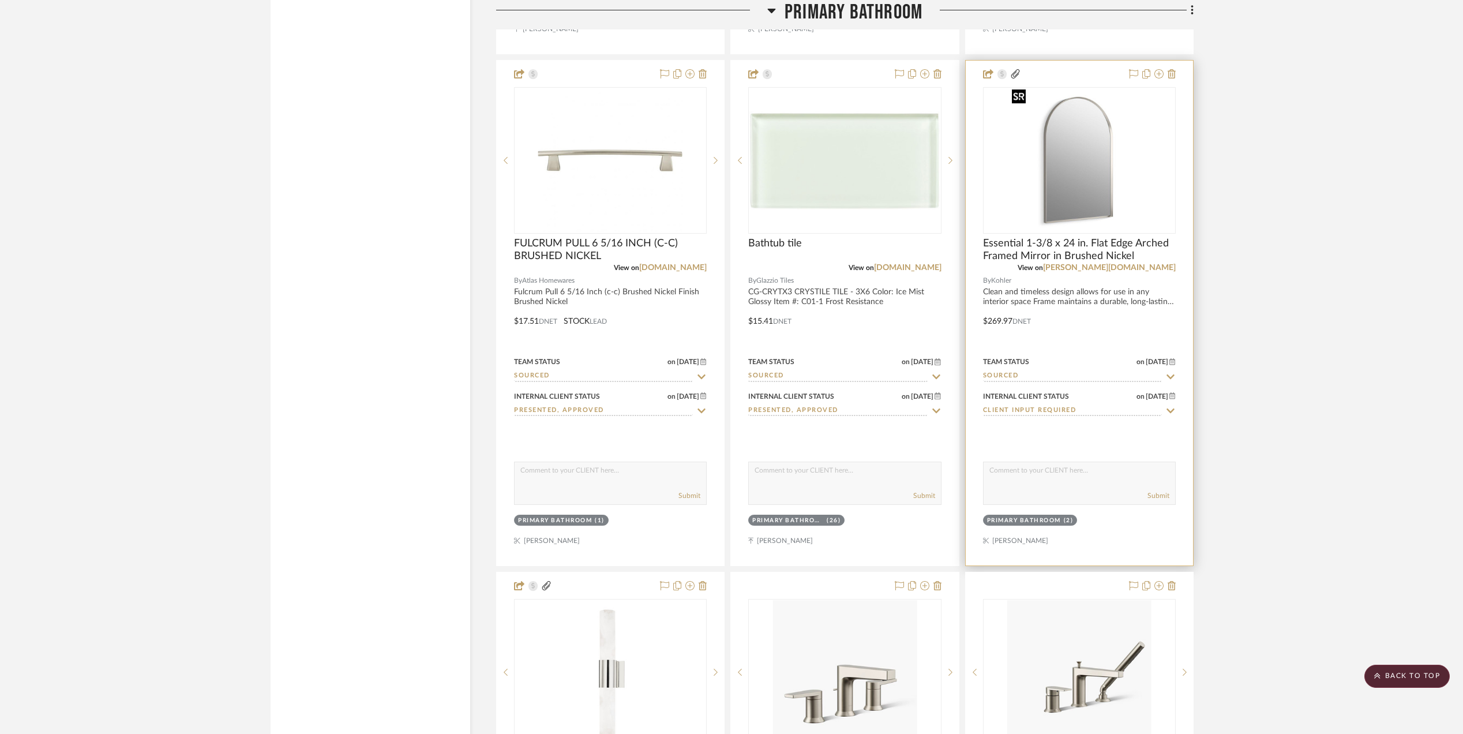
click at [1067, 192] on img "0" at bounding box center [1079, 160] width 144 height 144
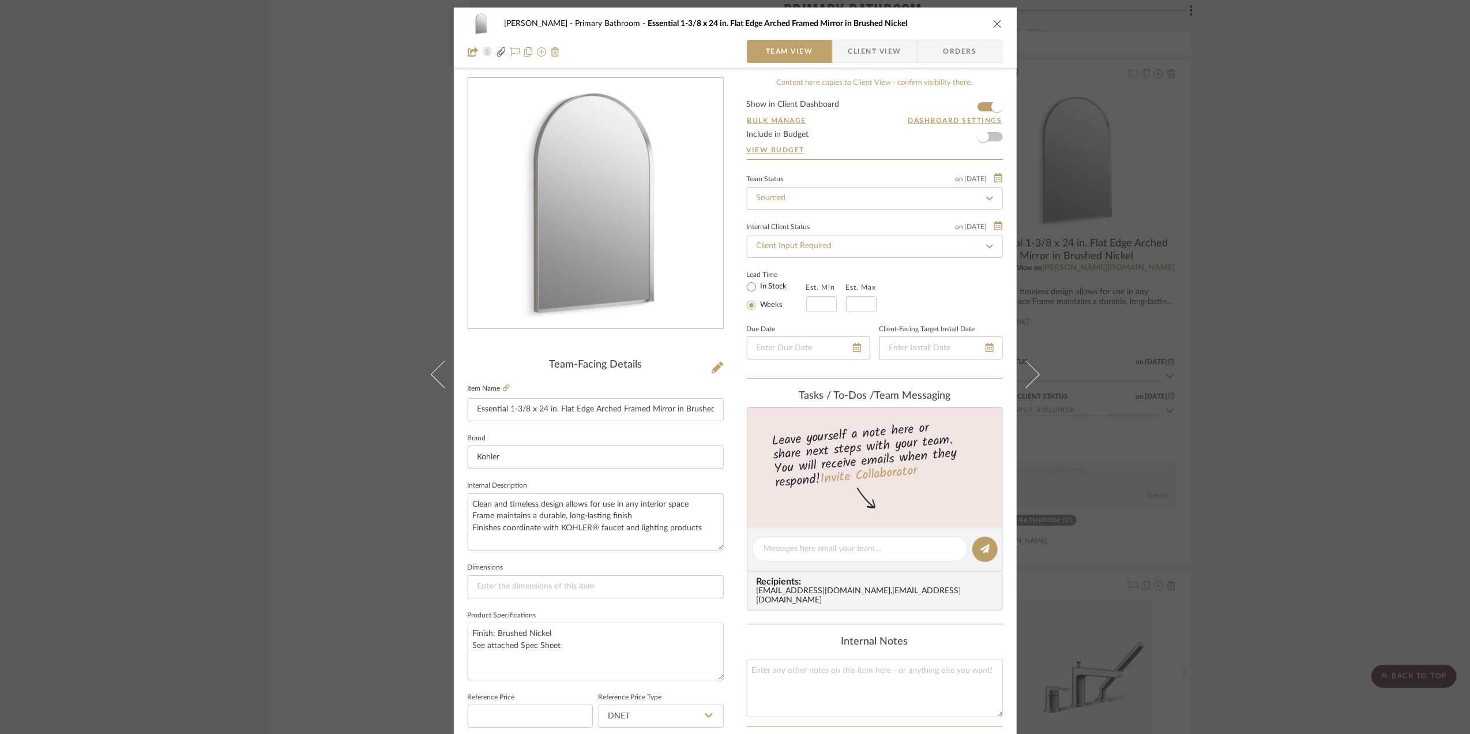
scroll to position [0, 0]
click at [1235, 430] on div "Sara Monroe Primary Bathroom Essential 1-3/8 x 24 in. Flat Edge Arched Framed M…" at bounding box center [735, 367] width 1470 height 734
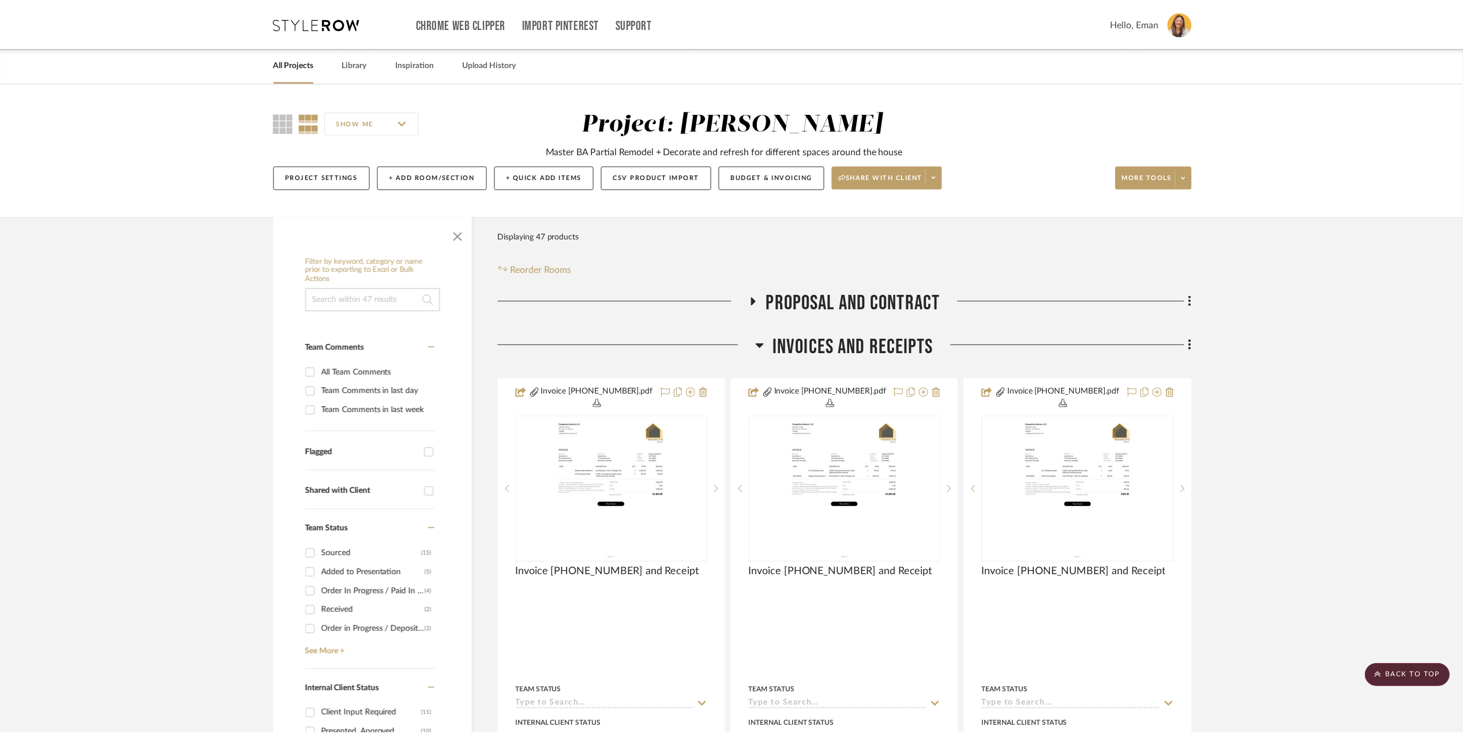
scroll to position [2520, 0]
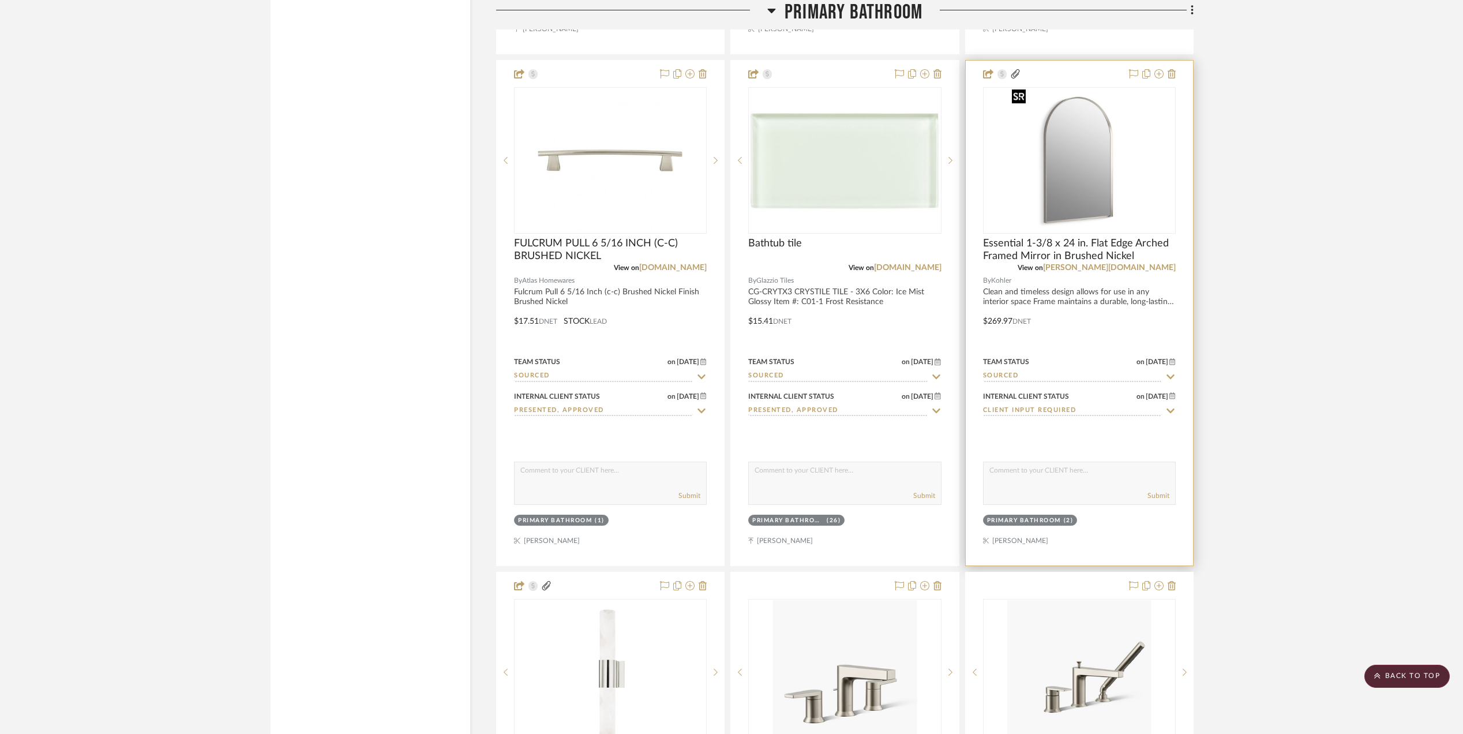
click at [1066, 162] on img "0" at bounding box center [1079, 160] width 144 height 144
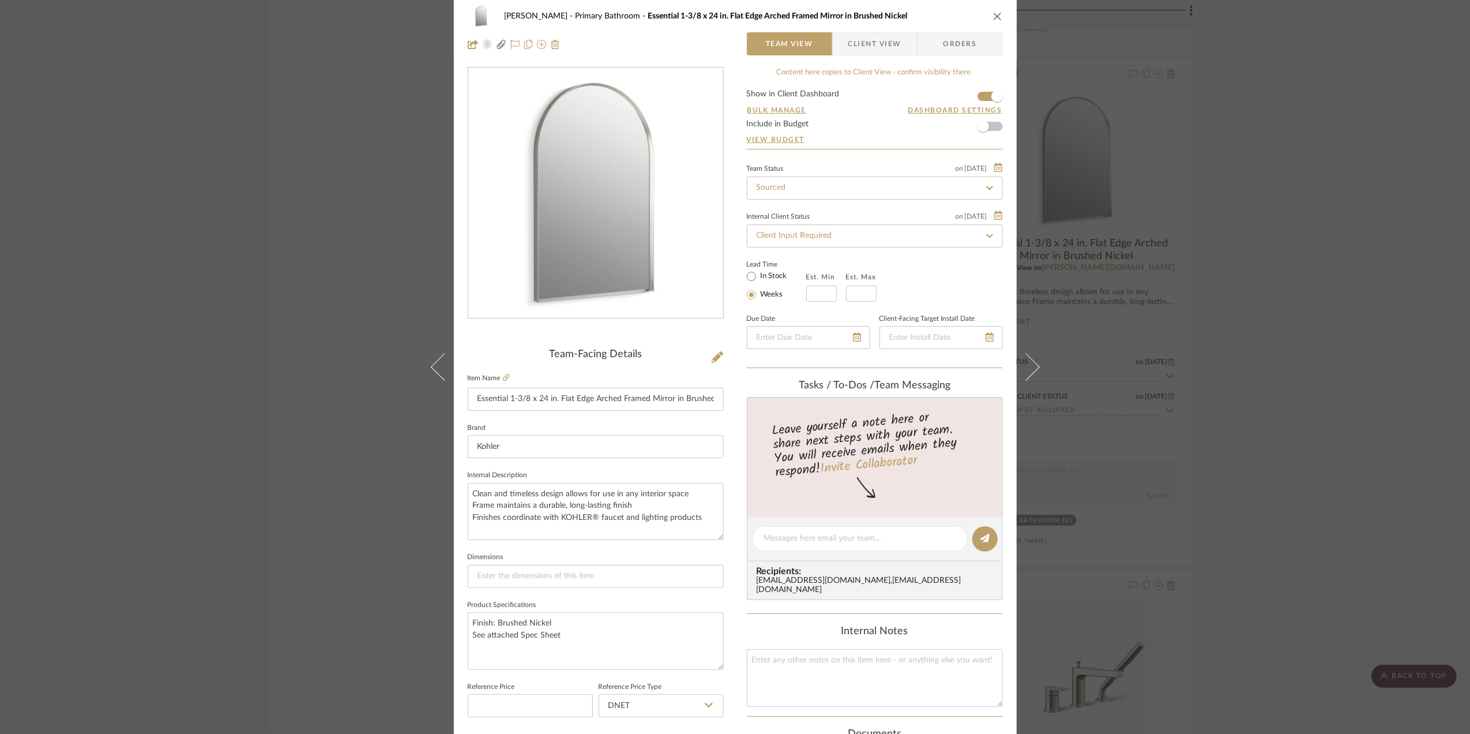
scroll to position [0, 0]
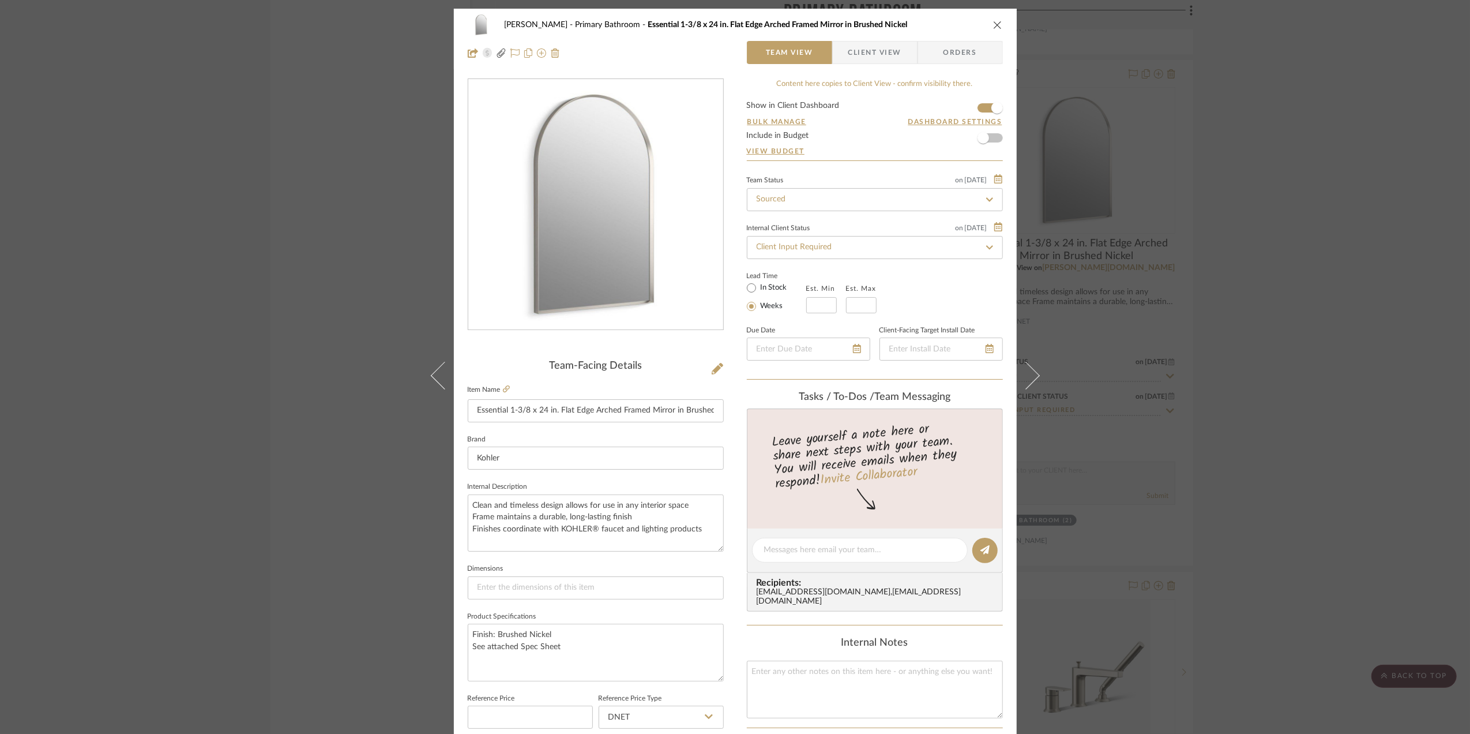
click at [993, 23] on icon "close" at bounding box center [997, 24] width 9 height 9
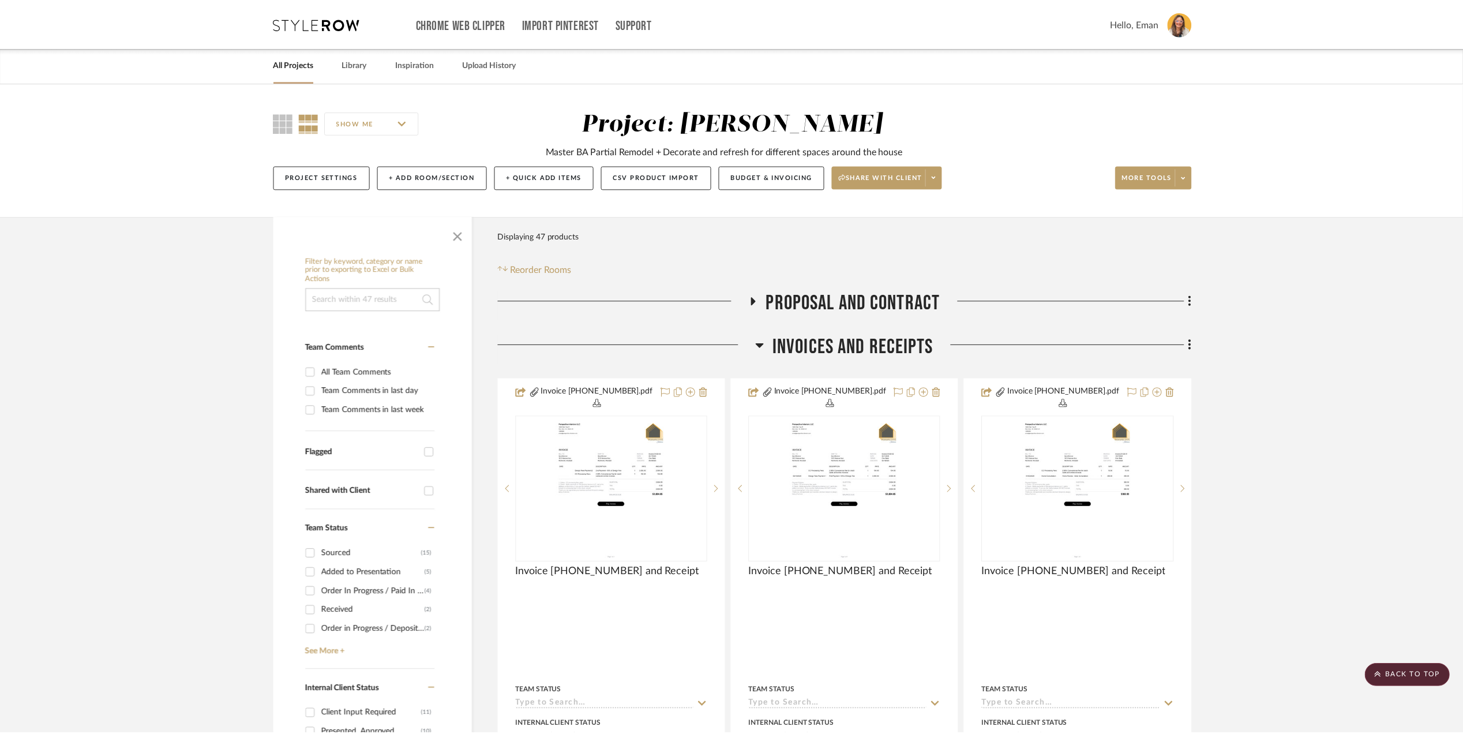
scroll to position [2520, 0]
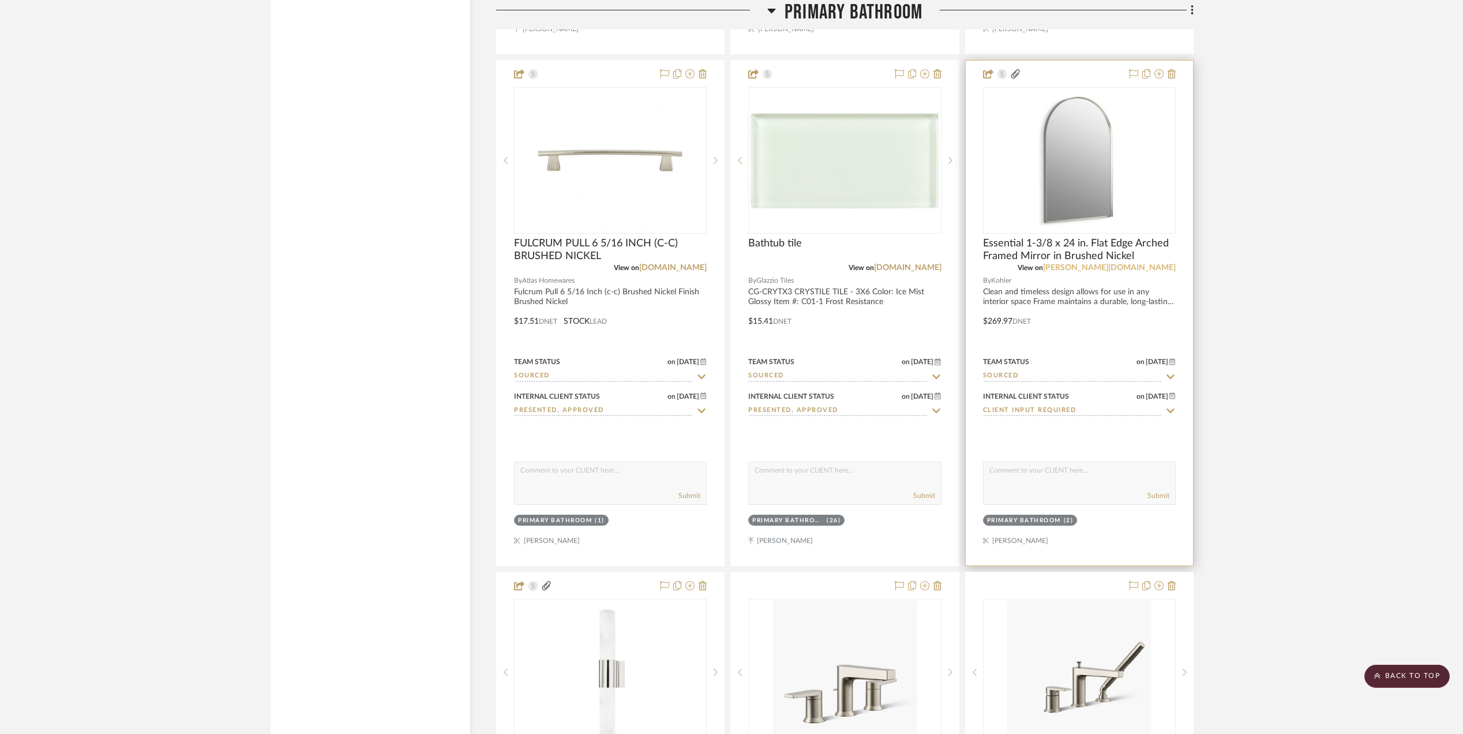
click at [1137, 264] on link "[PERSON_NAME][DOMAIN_NAME]" at bounding box center [1109, 268] width 133 height 8
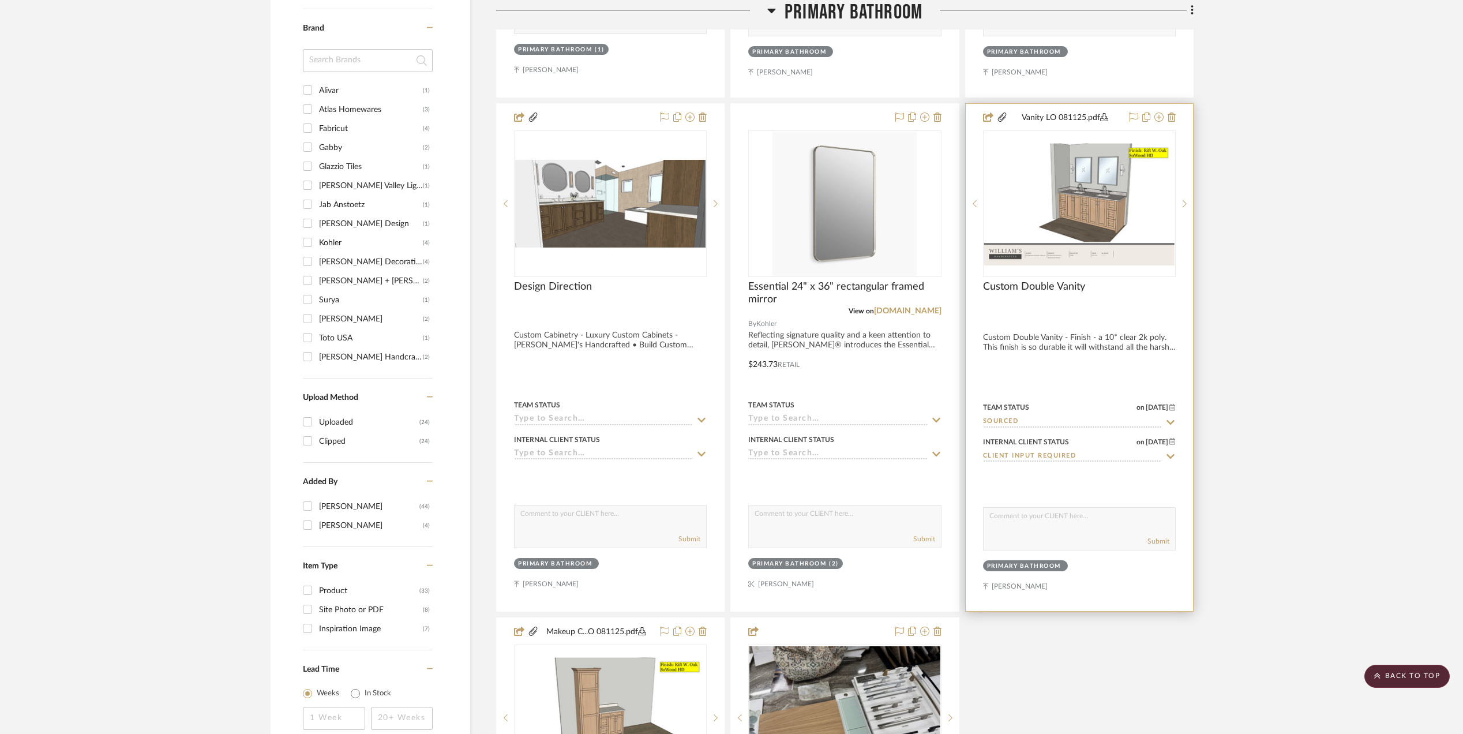
scroll to position [1528, 0]
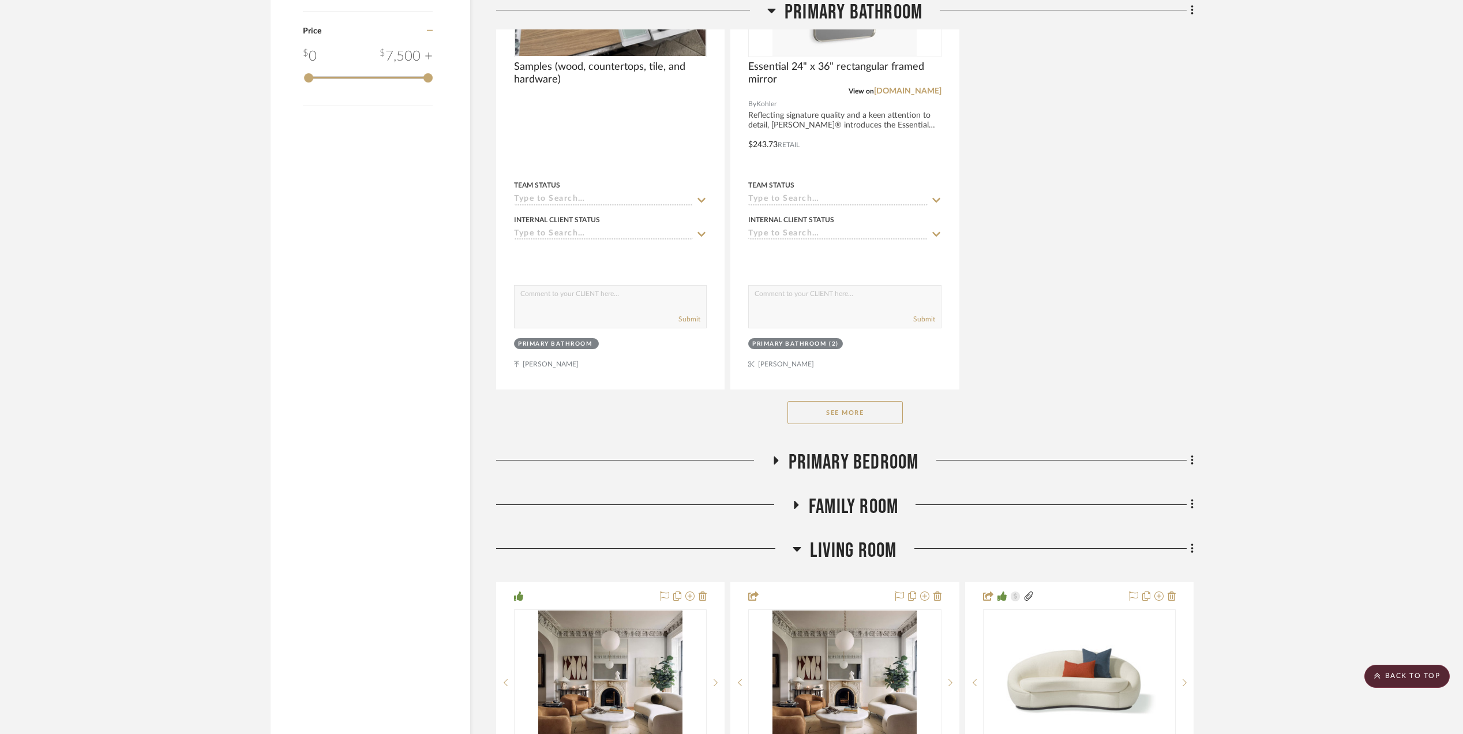
scroll to position [2230, 0]
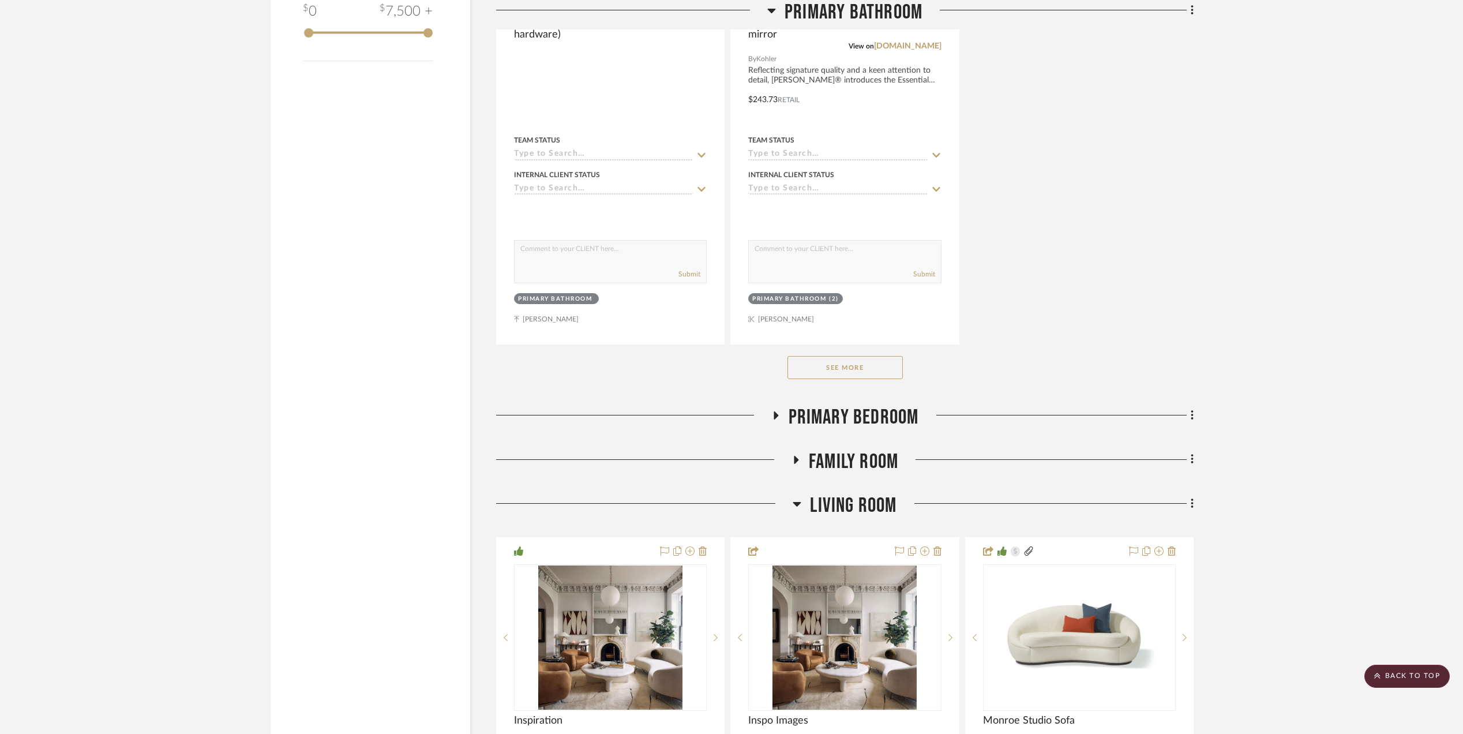
click at [844, 363] on button "See More" at bounding box center [844, 367] width 115 height 23
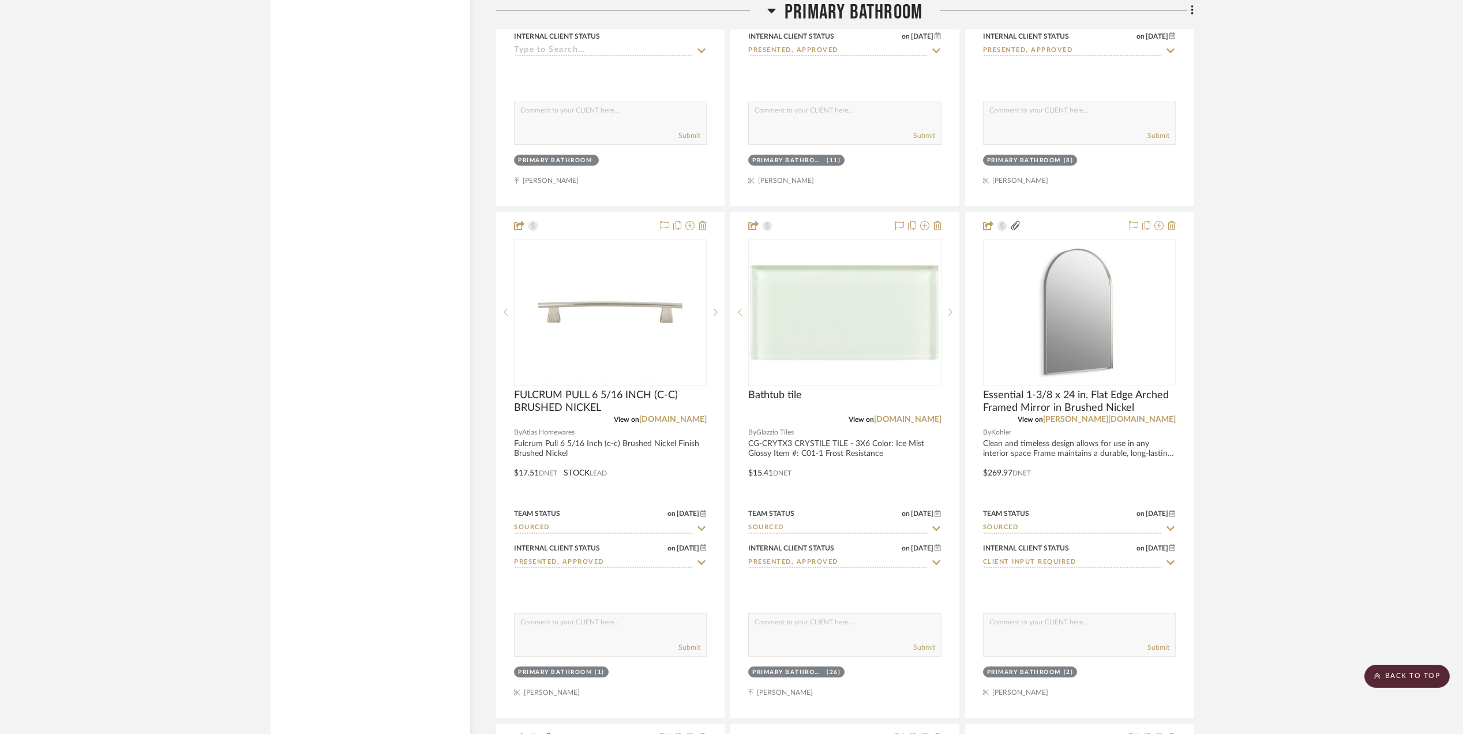
scroll to position [2338, 0]
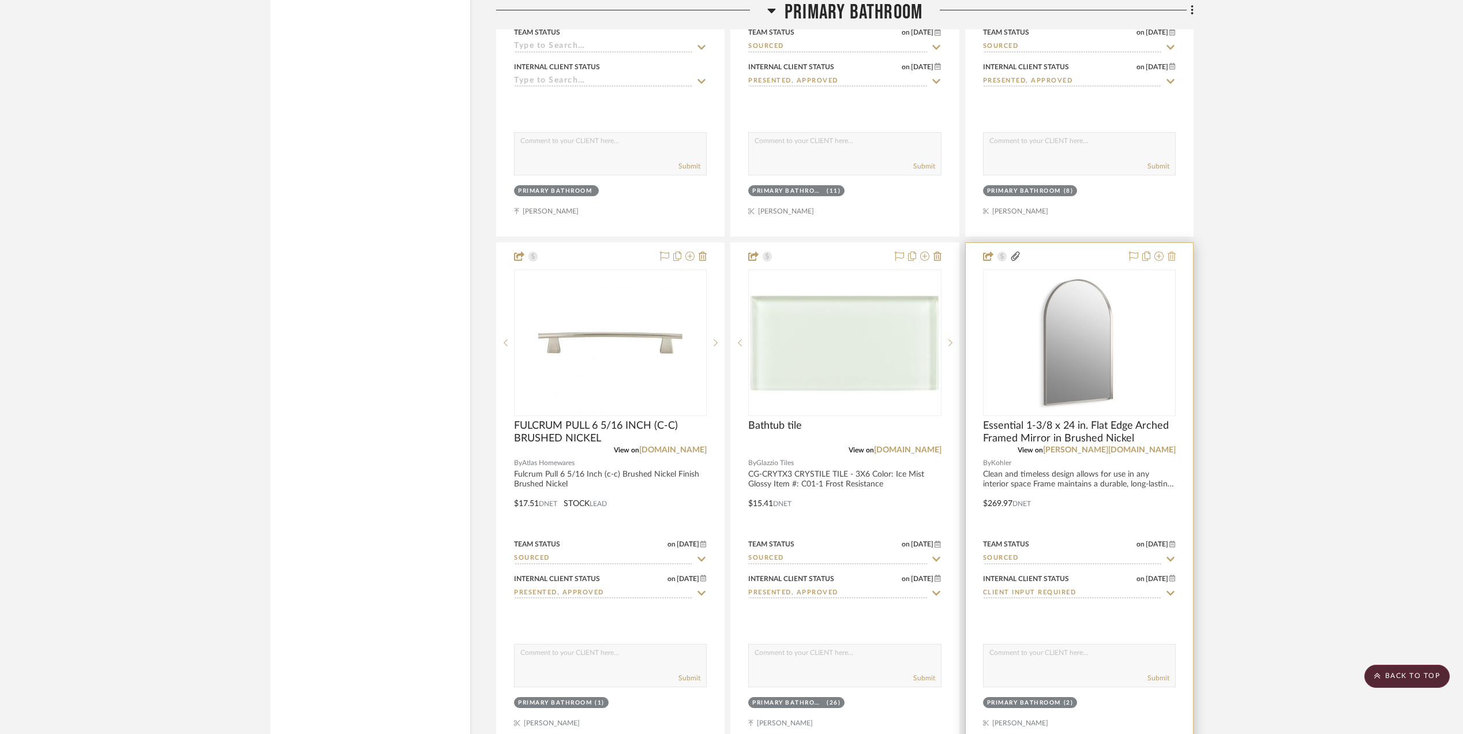
click at [1168, 251] on icon at bounding box center [1171, 255] width 8 height 9
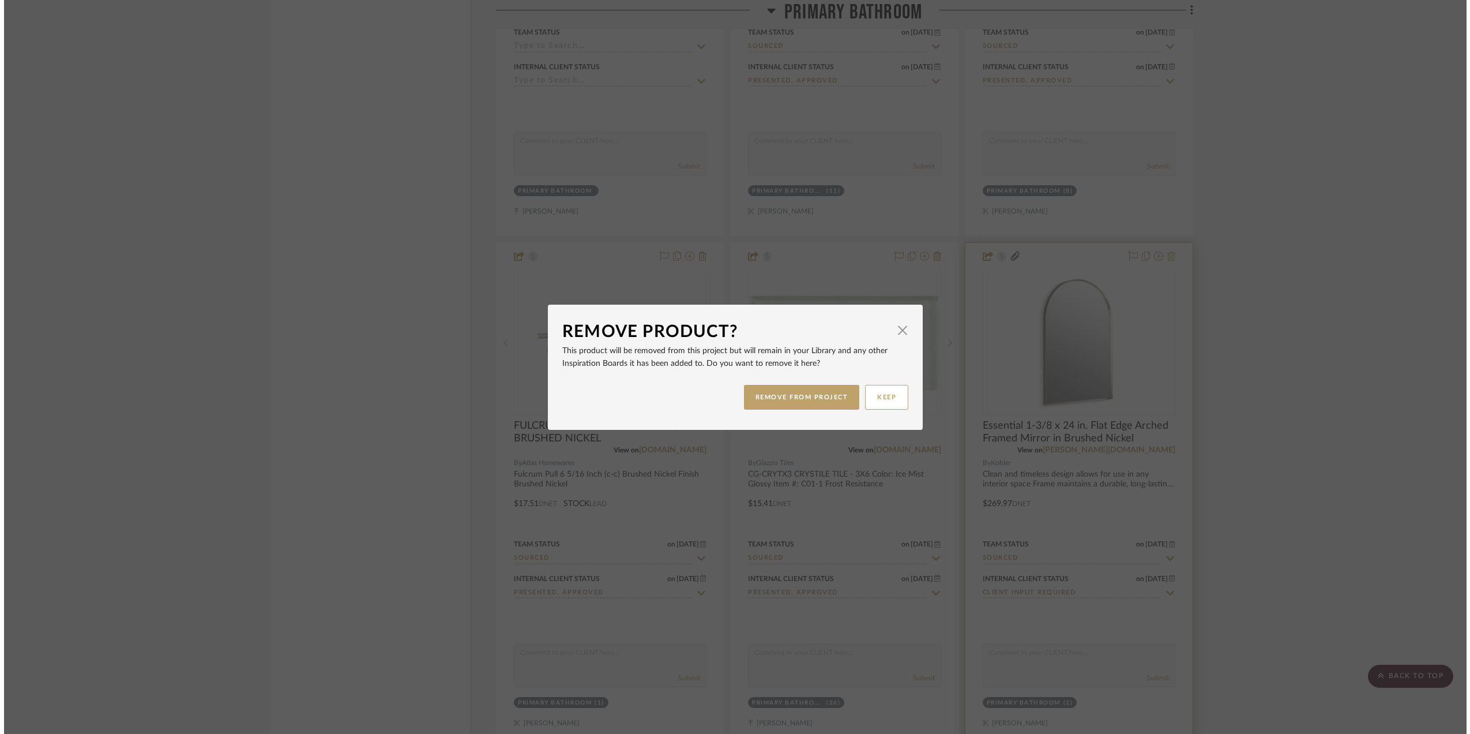
scroll to position [0, 0]
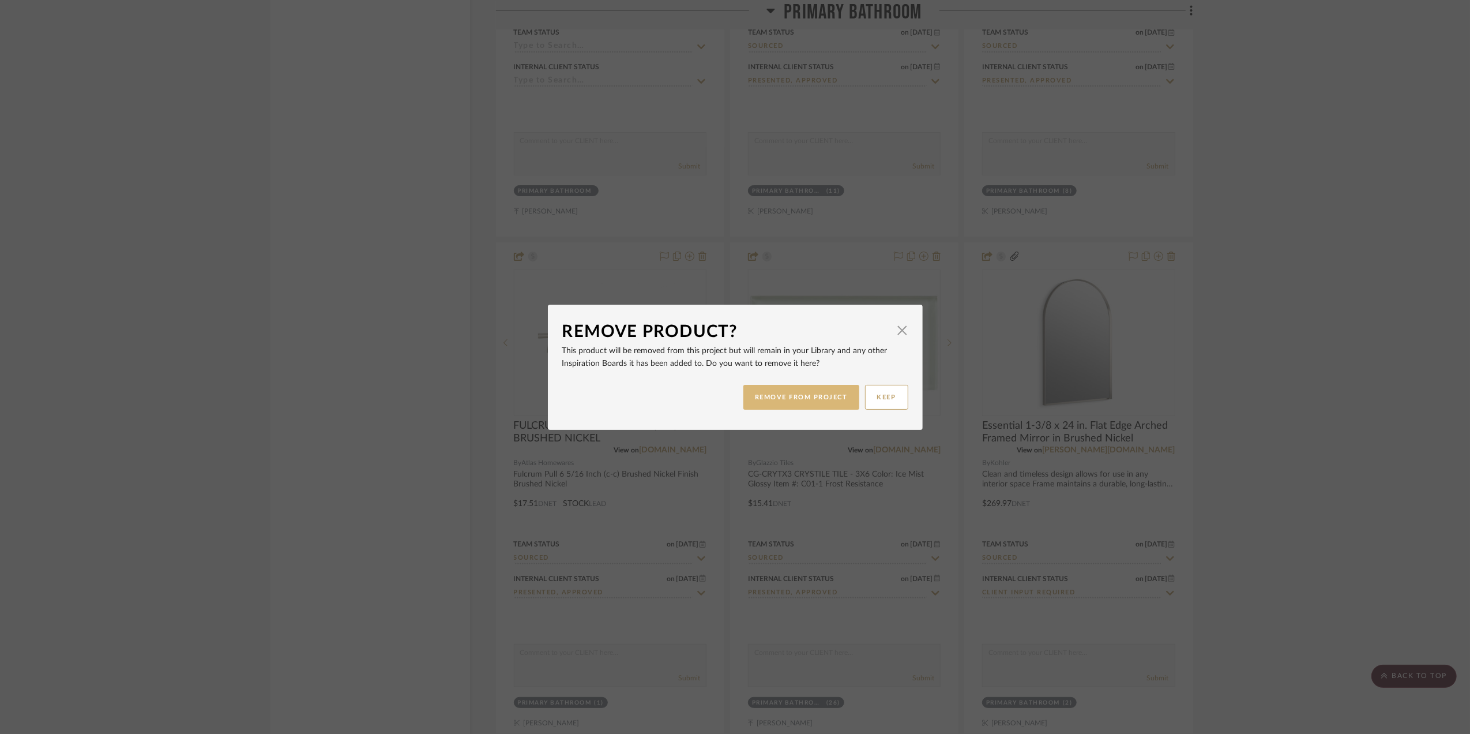
click at [806, 391] on button "REMOVE FROM PROJECT" at bounding box center [802, 397] width 116 height 25
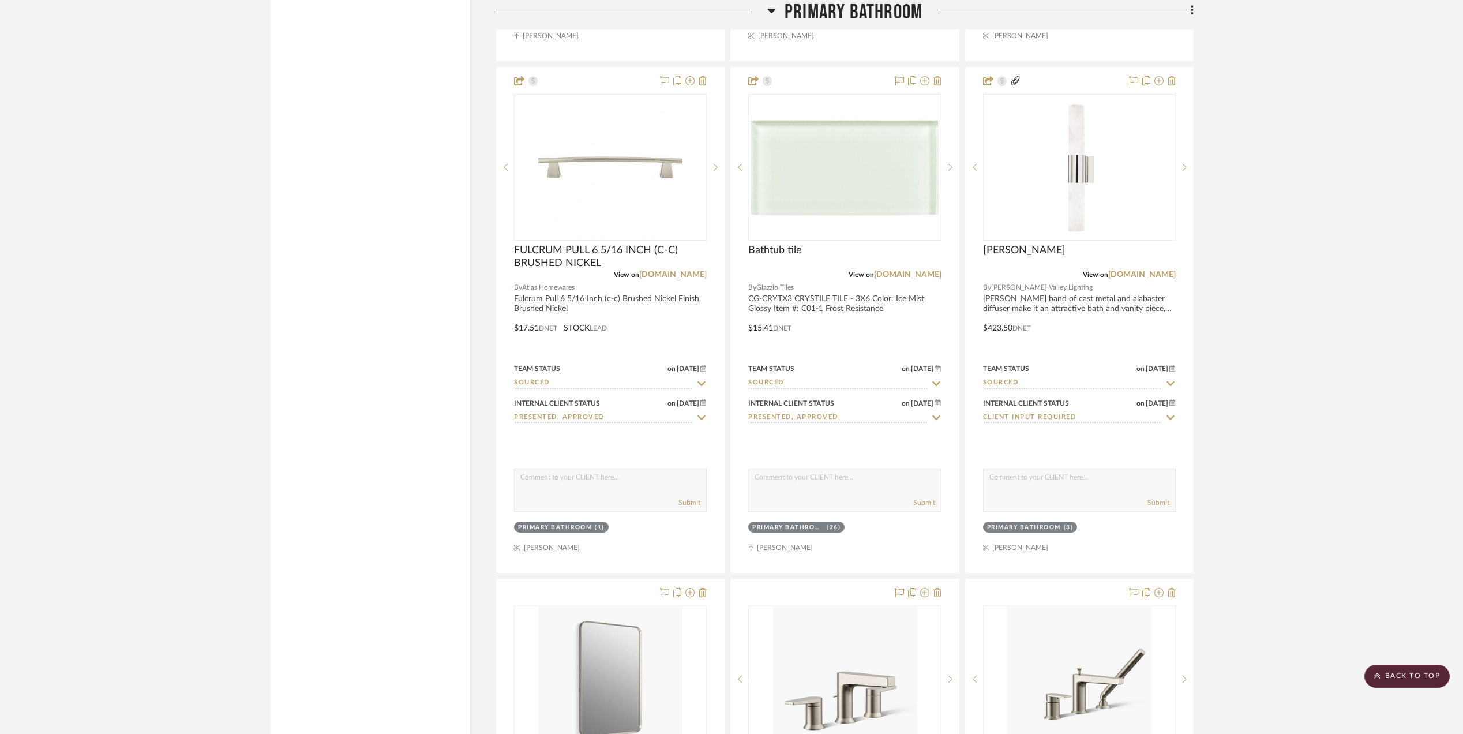
scroll to position [2492, 0]
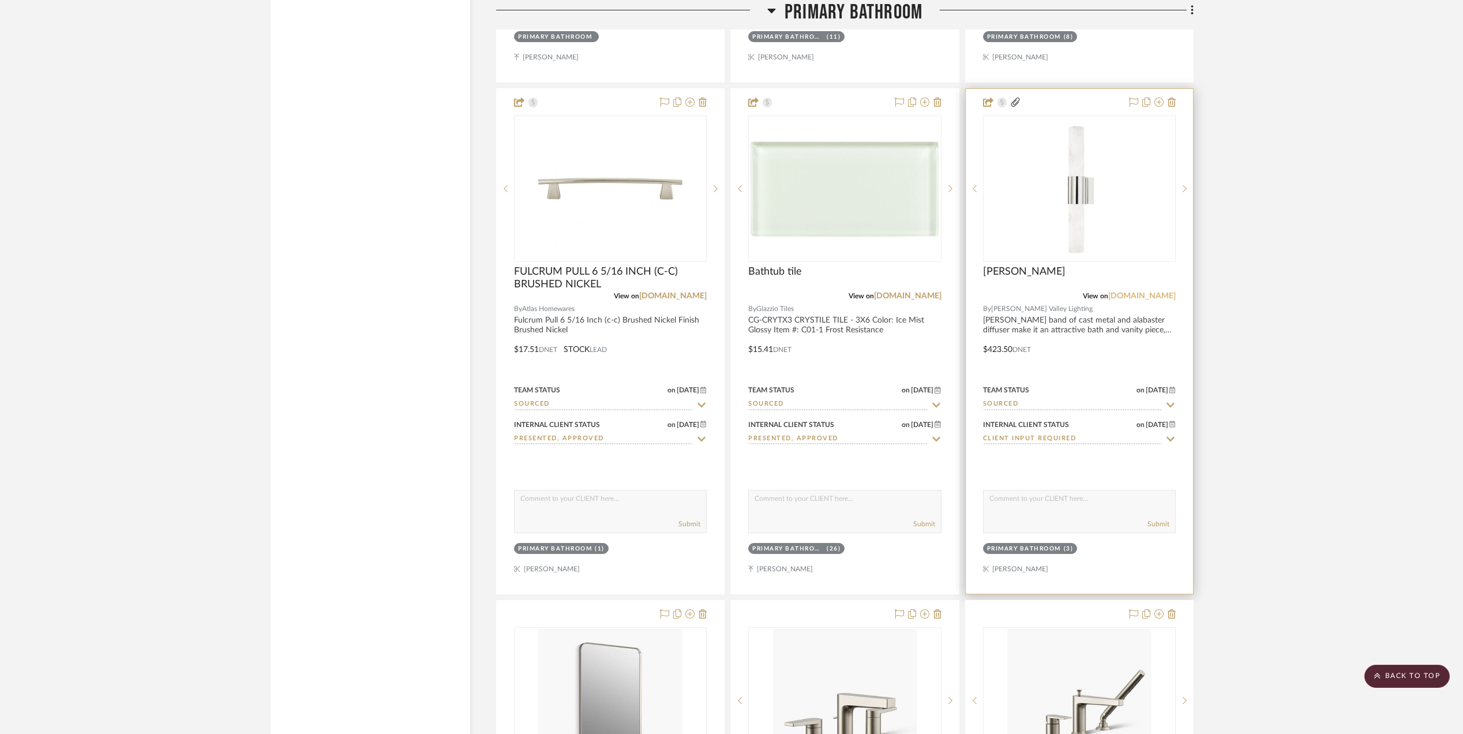
click at [1157, 292] on link "[DOMAIN_NAME]" at bounding box center [1141, 296] width 67 height 8
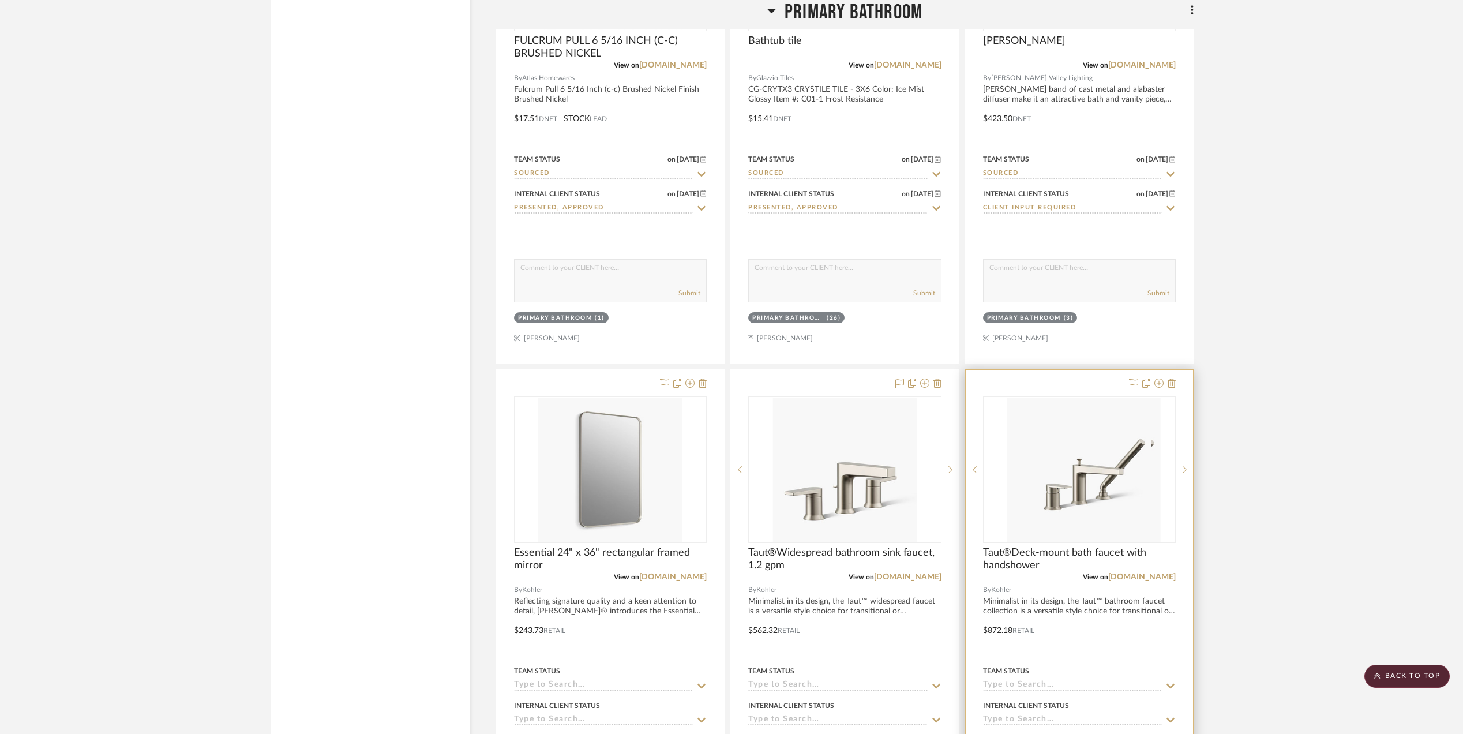
scroll to position [2799, 0]
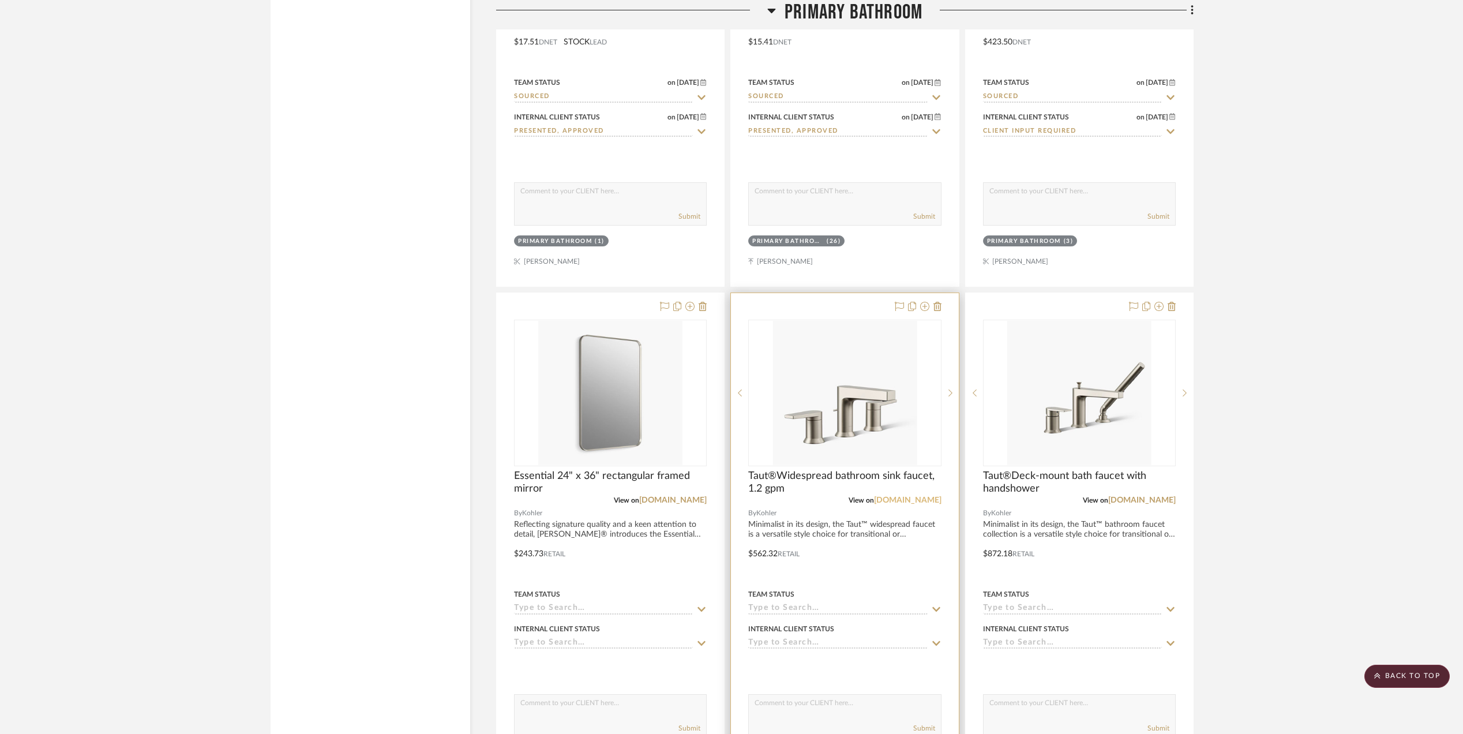
click at [921, 496] on link "[DOMAIN_NAME]" at bounding box center [907, 500] width 67 height 8
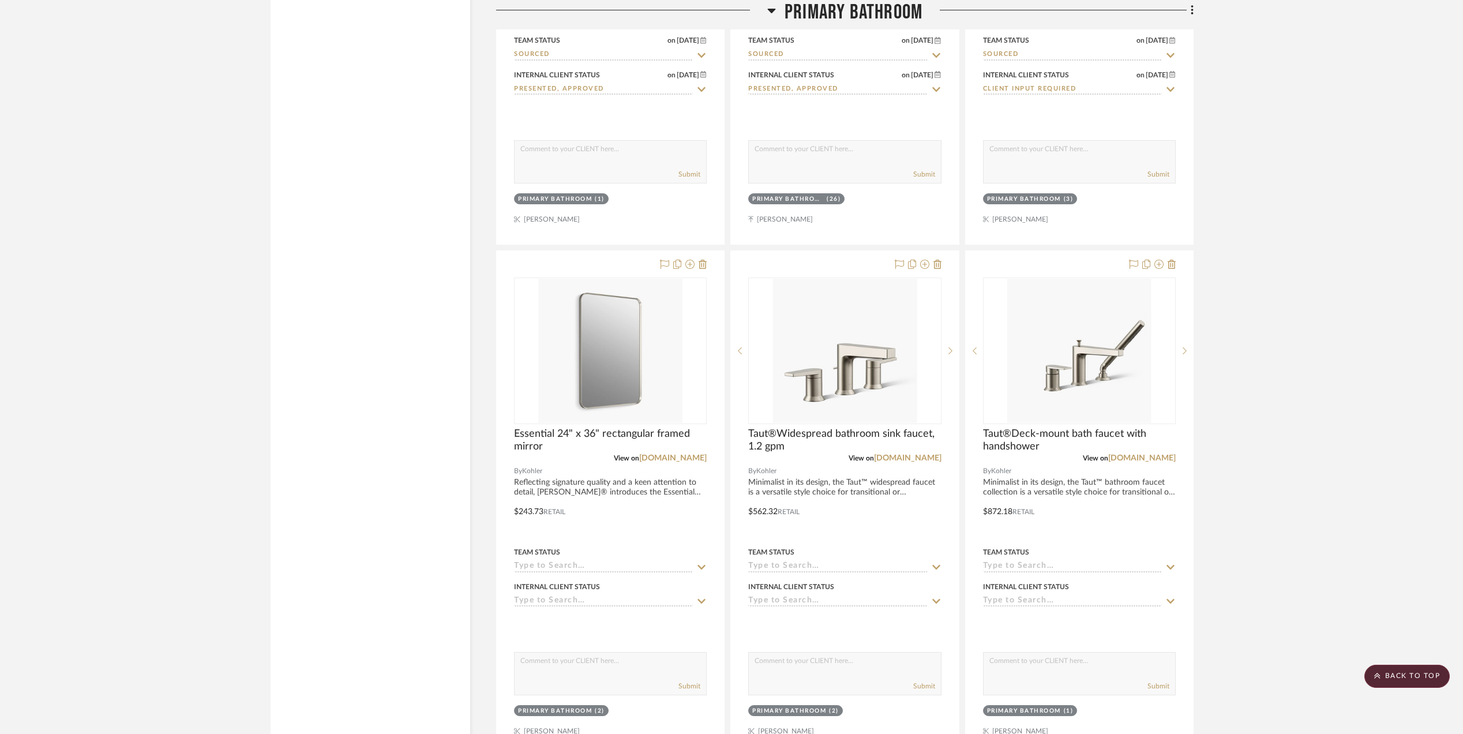
scroll to position [2876, 0]
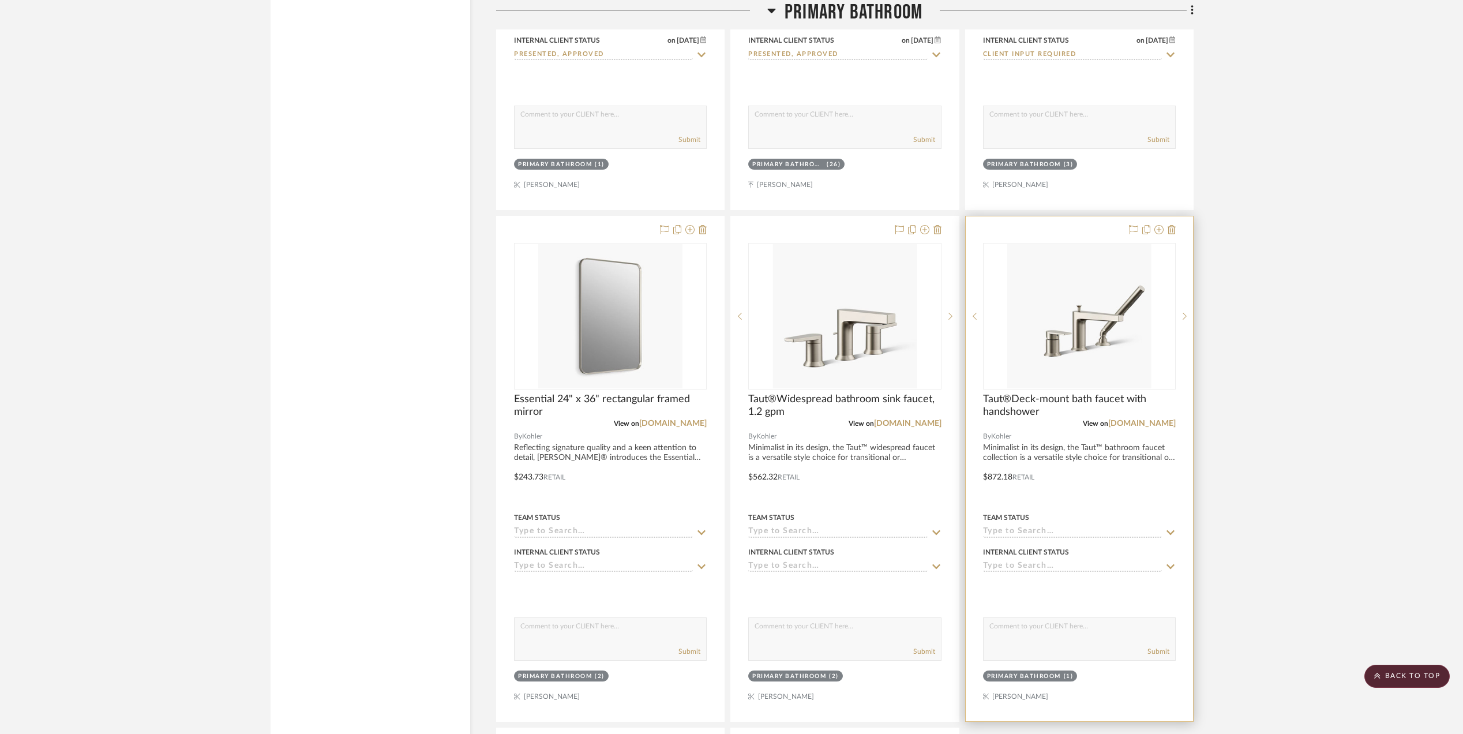
click at [1154, 418] on div "View on [DOMAIN_NAME]" at bounding box center [1079, 423] width 193 height 10
click at [1154, 419] on link "[DOMAIN_NAME]" at bounding box center [1141, 423] width 67 height 8
click at [1051, 310] on img "0" at bounding box center [1079, 316] width 144 height 144
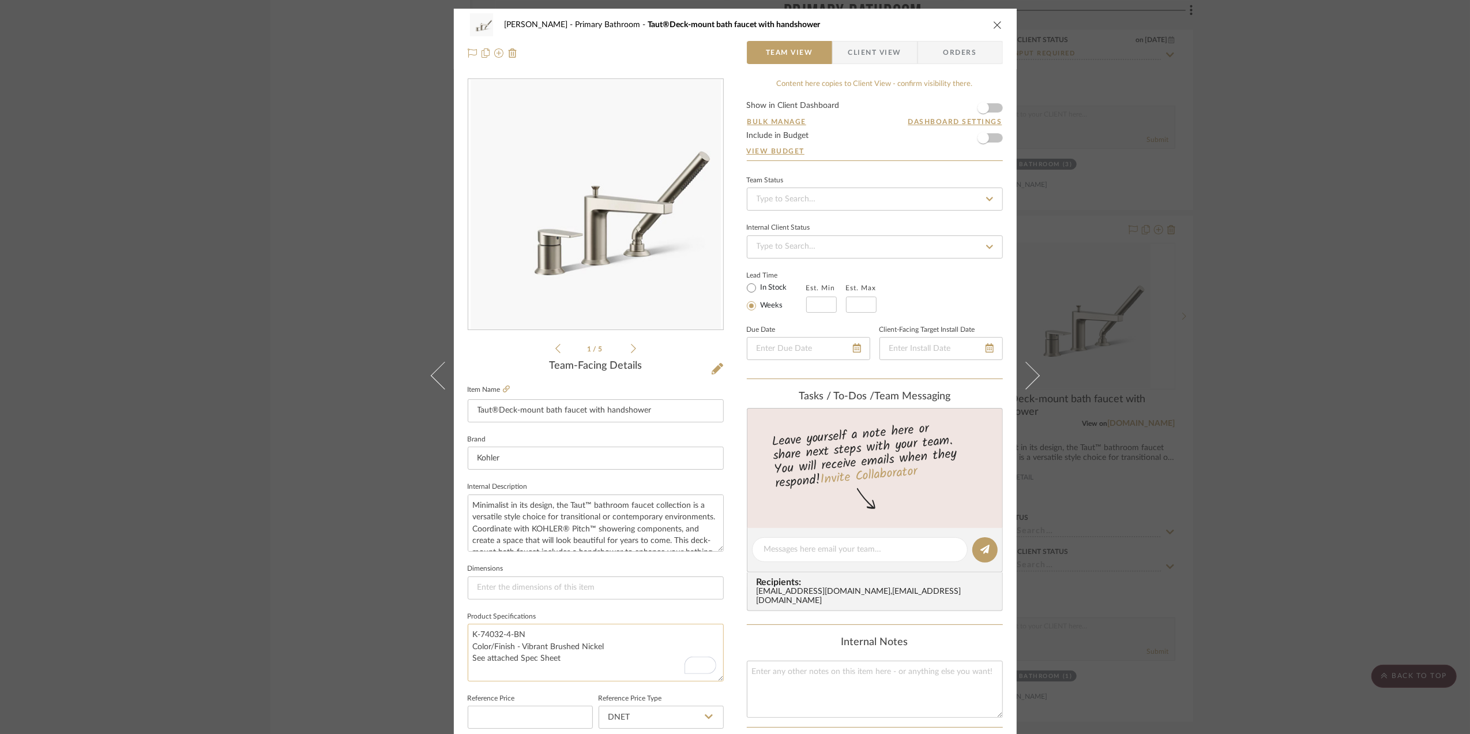
drag, startPoint x: 532, startPoint y: 632, endPoint x: 467, endPoint y: 639, distance: 65.0
click at [468, 638] on textarea "K-74032-4-BN Color/Finish - Vibrant Brushed Nickel See attached Spec Sheet" at bounding box center [596, 652] width 256 height 57
click at [712, 369] on icon at bounding box center [718, 369] width 12 height 12
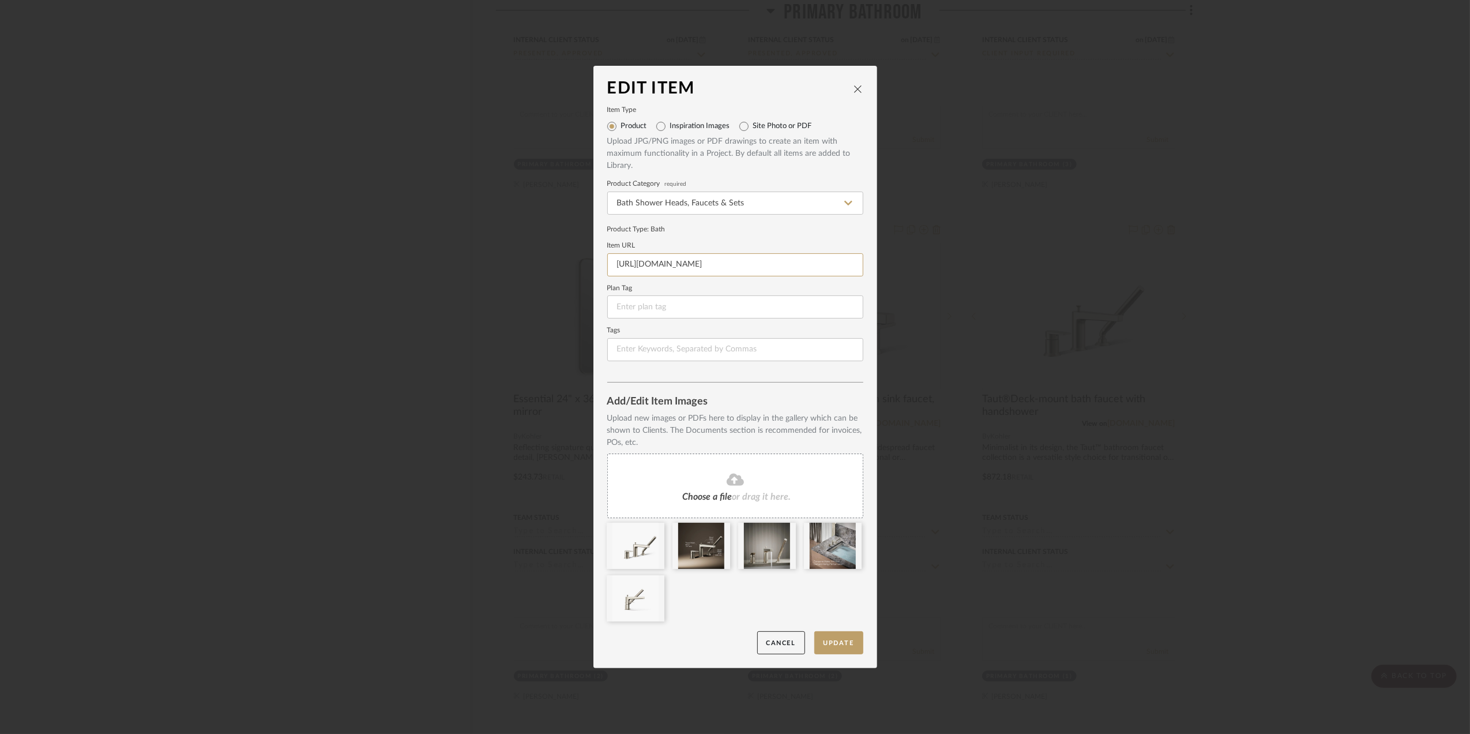
scroll to position [0, 67]
drag, startPoint x: 614, startPoint y: 268, endPoint x: 1096, endPoint y: 269, distance: 482.2
click at [1096, 269] on div "Edit Item Item Type Product Inspiration Images Site Photo or PDF Upload JPG/PNG…" at bounding box center [735, 367] width 1470 height 734
click at [626, 259] on input at bounding box center [735, 264] width 256 height 23
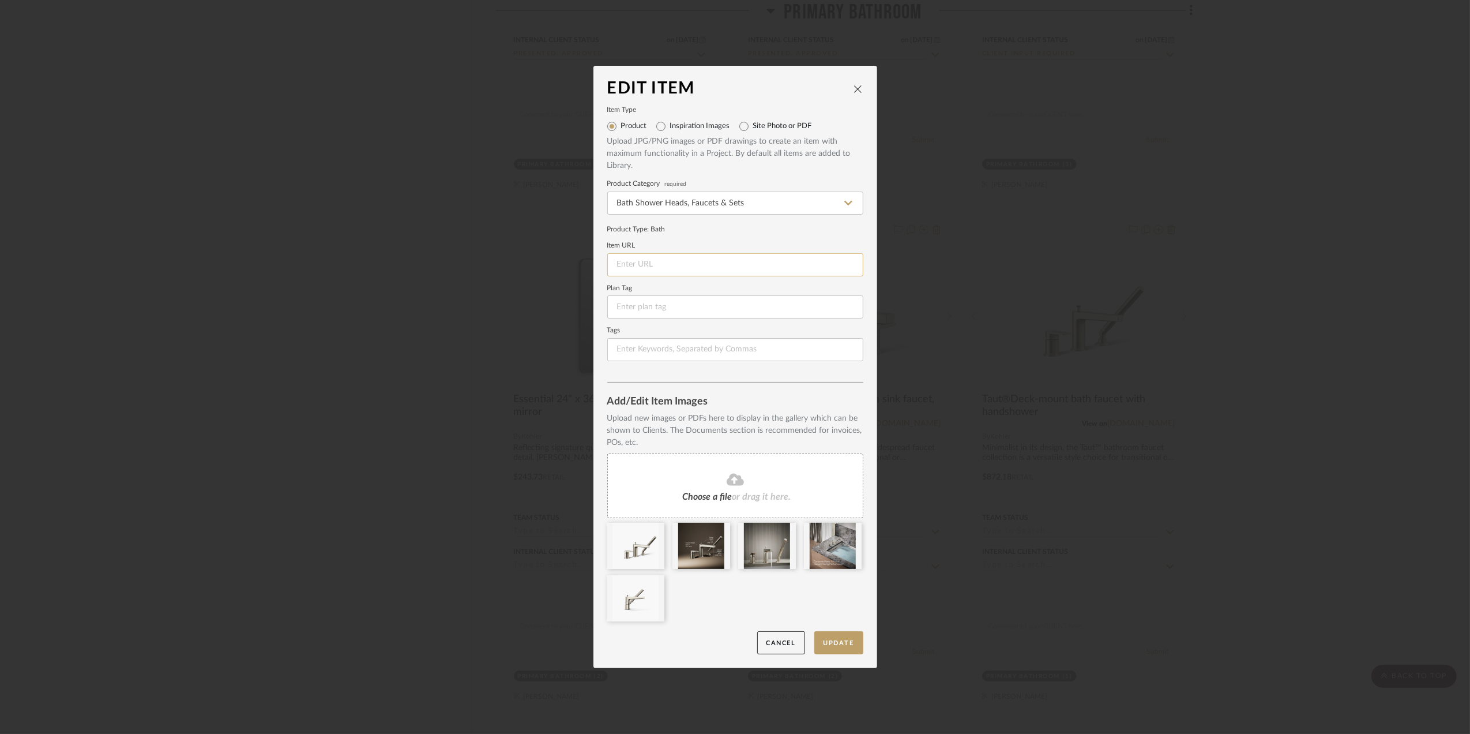
paste input "[URL][DOMAIN_NAME]"
type input "[URL][DOMAIN_NAME]"
click at [838, 641] on button "Update" at bounding box center [838, 643] width 49 height 24
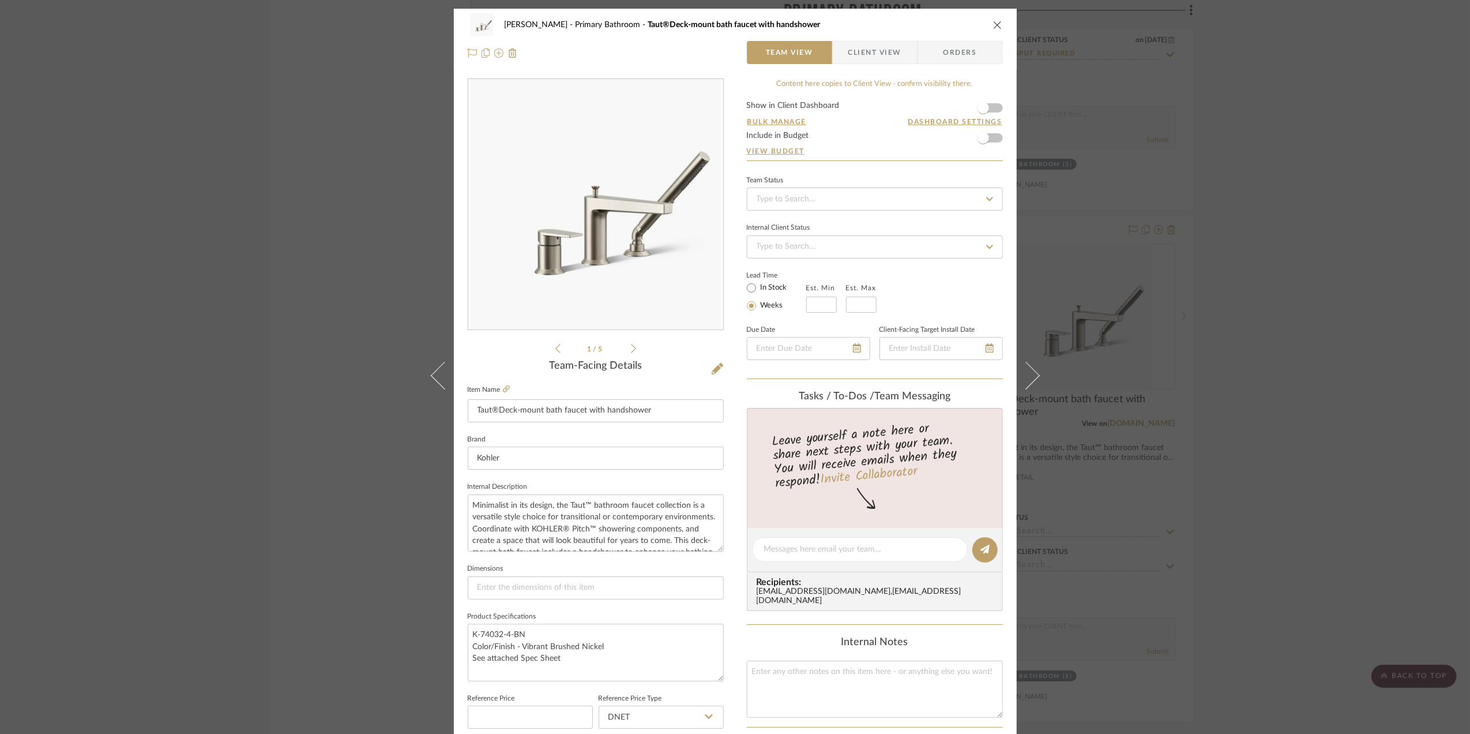
click at [1308, 425] on div "[PERSON_NAME][GEOGRAPHIC_DATA] Bathroom Taut®Deck-mount bath faucet with handsh…" at bounding box center [735, 367] width 1470 height 734
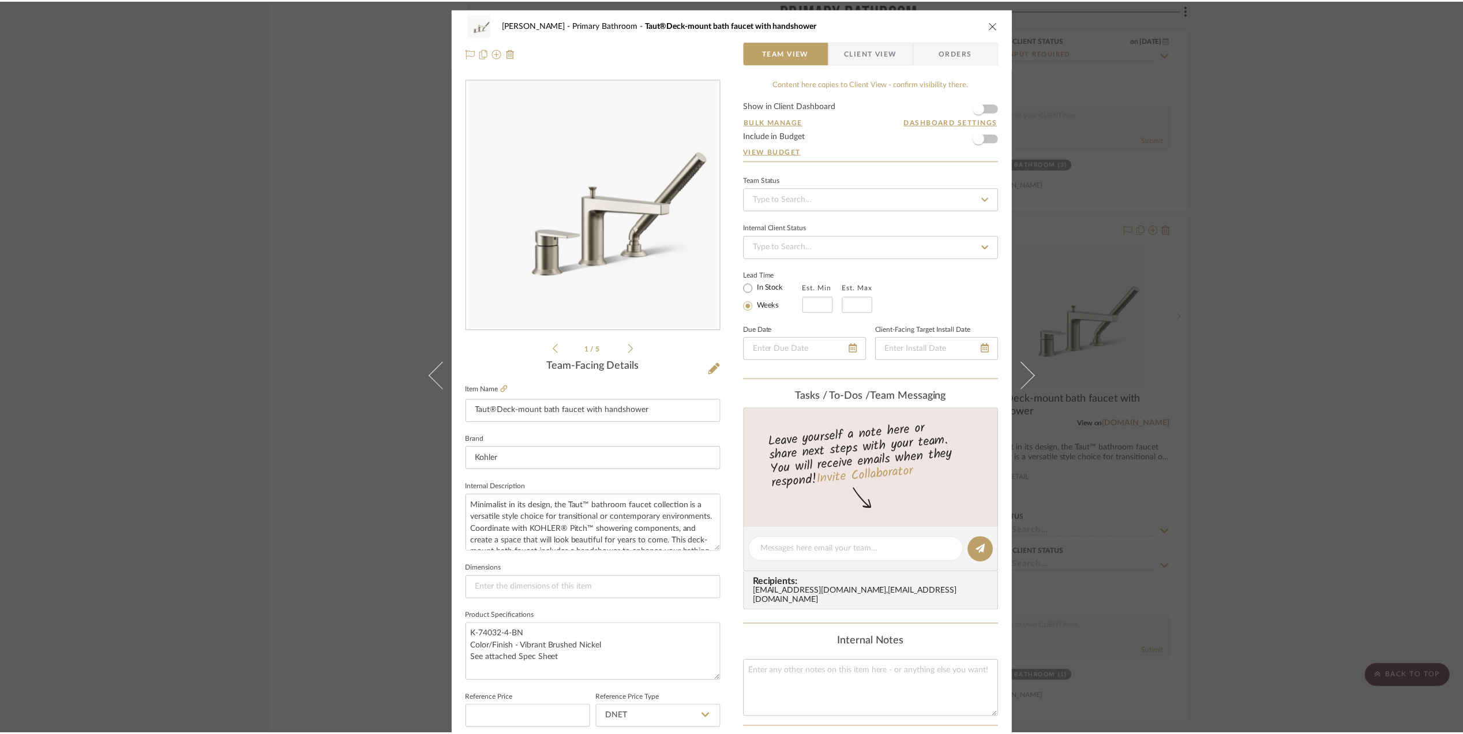
scroll to position [2876, 0]
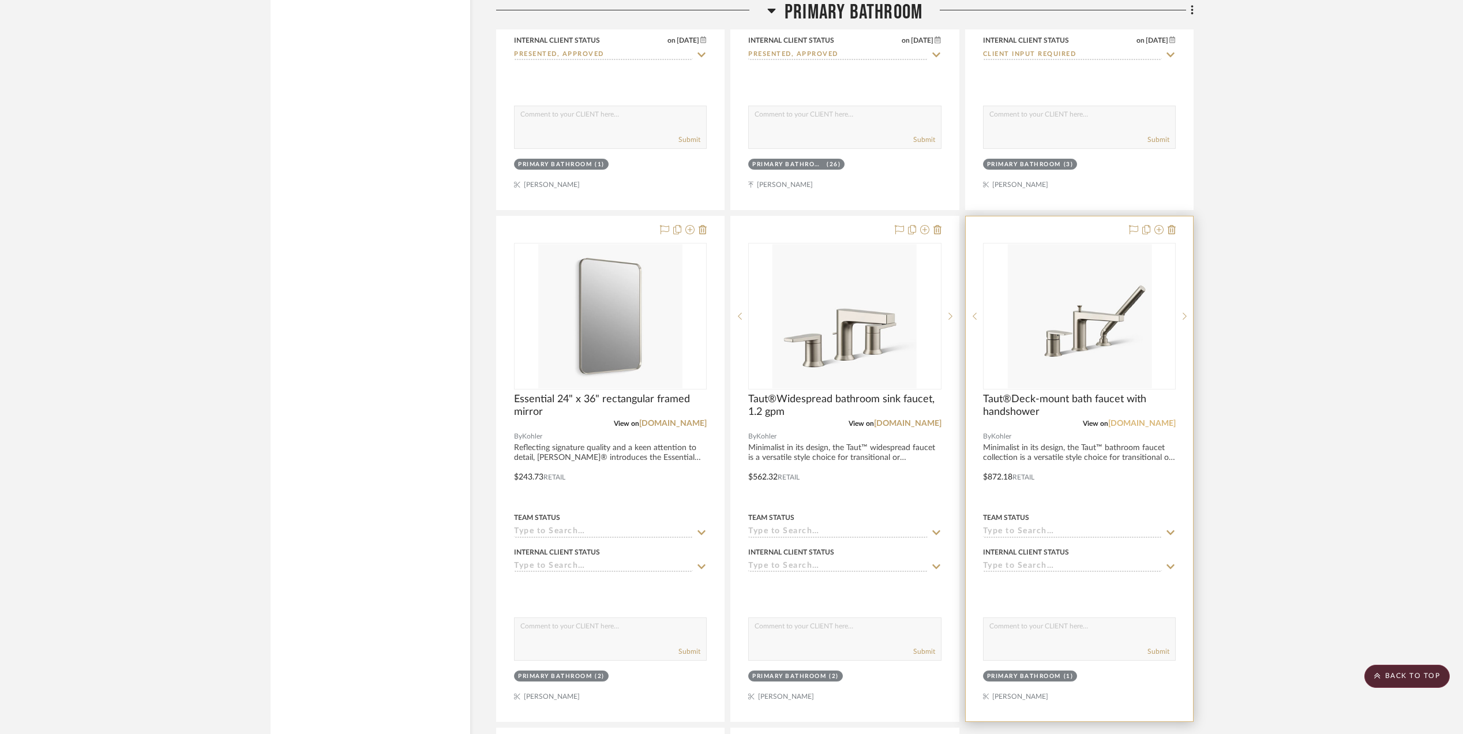
click at [1154, 419] on link "[DOMAIN_NAME]" at bounding box center [1141, 423] width 67 height 8
